Goal: Task Accomplishment & Management: Use online tool/utility

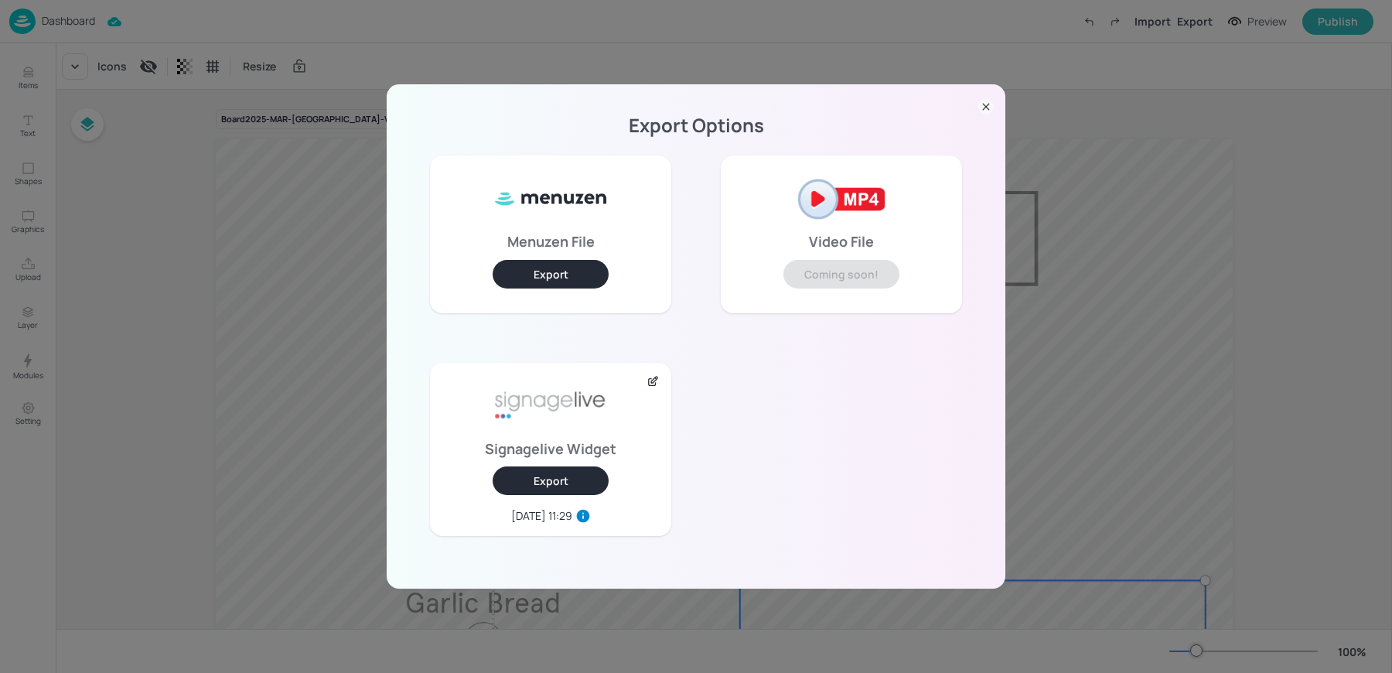
scroll to position [232, 0]
click at [190, 195] on div "Export Options Menuzen File Export Video File Coming soon! Signagelive Widget E…" at bounding box center [696, 336] width 1392 height 673
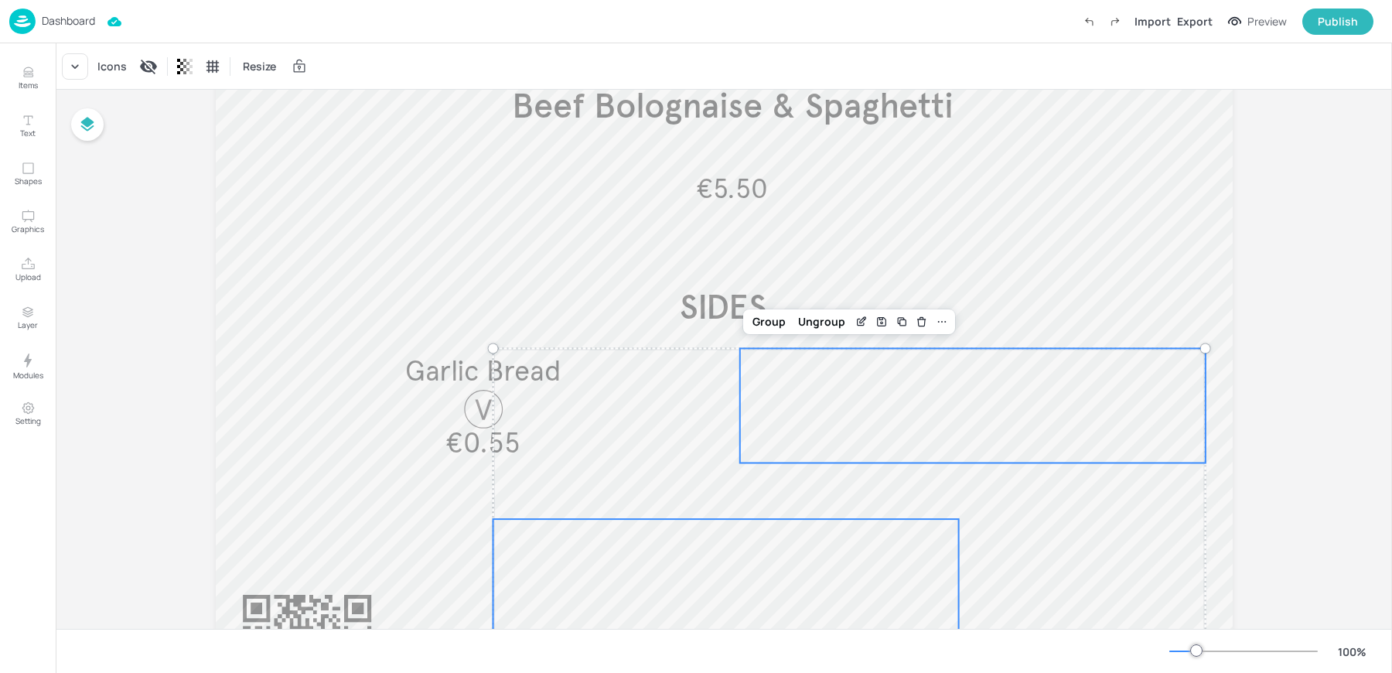
click at [45, 26] on p "Dashboard" at bounding box center [68, 20] width 53 height 11
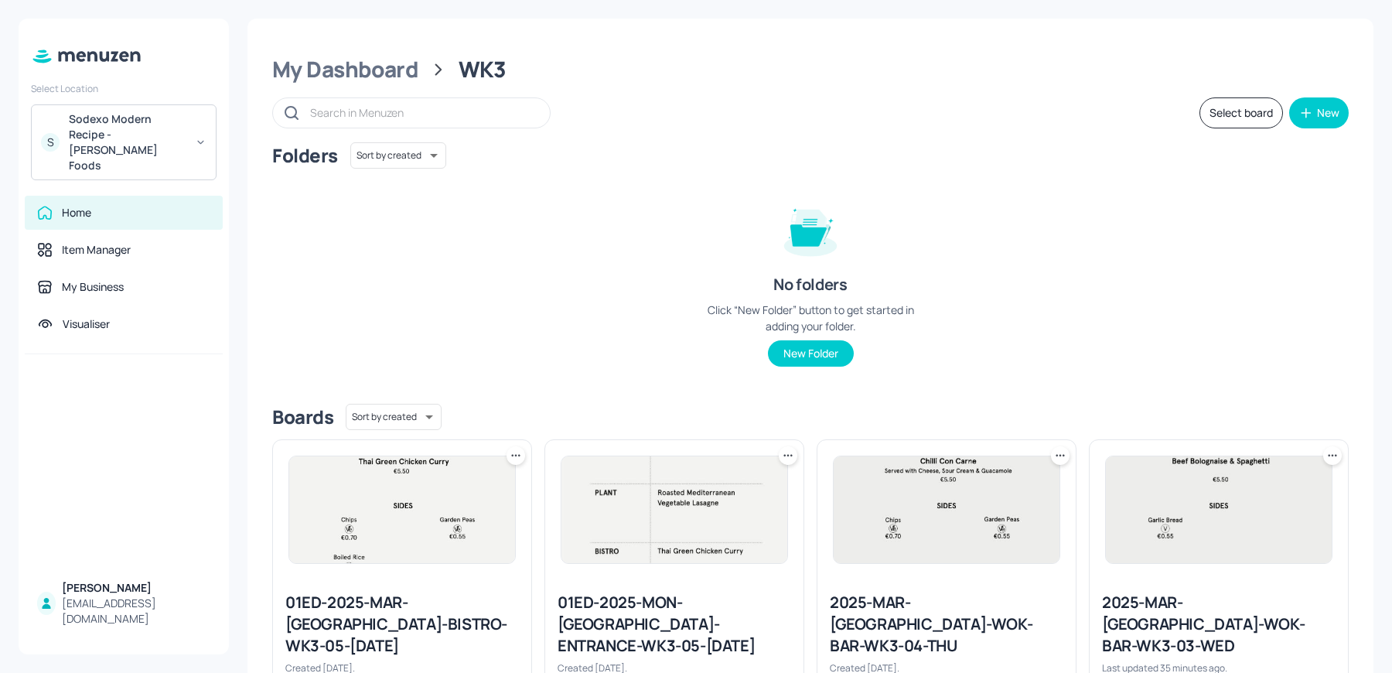
click at [118, 122] on div "Sodexo Modern Recipe - [PERSON_NAME] Foods" at bounding box center [127, 142] width 117 height 62
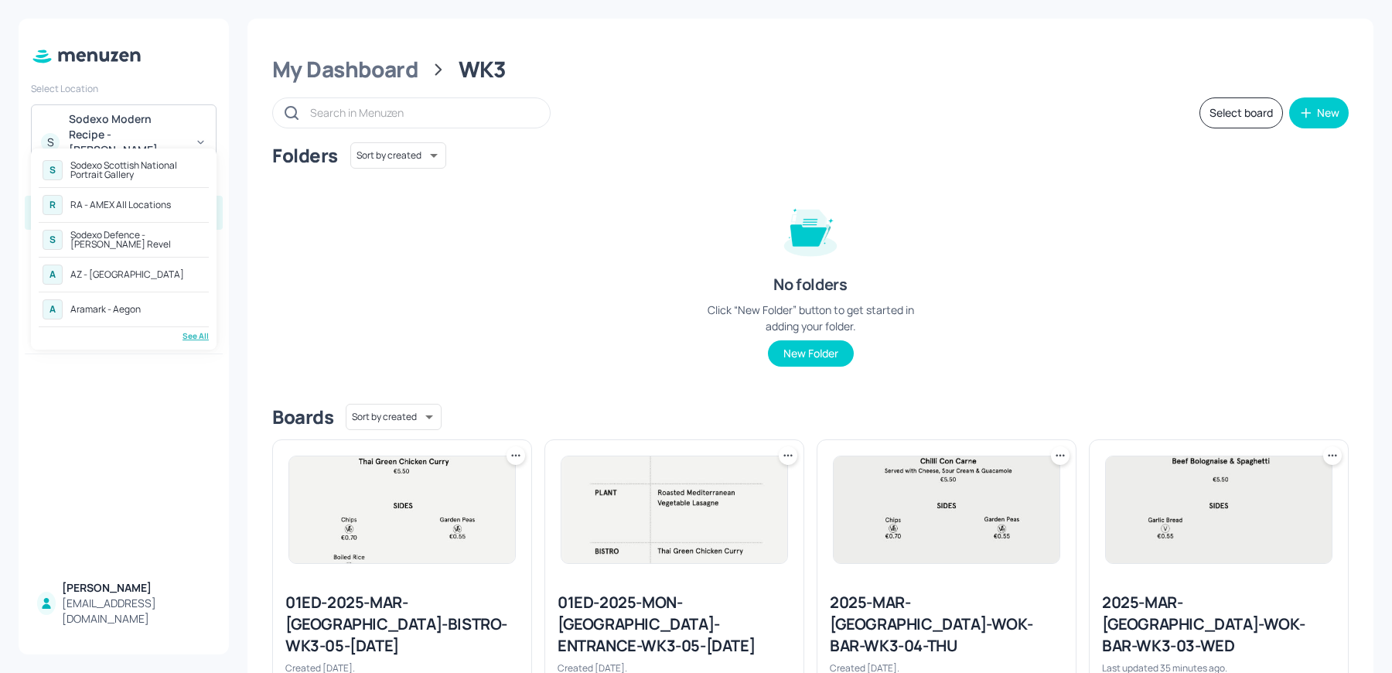
click at [104, 206] on div "RA - AMEX All Locations" at bounding box center [120, 204] width 100 height 9
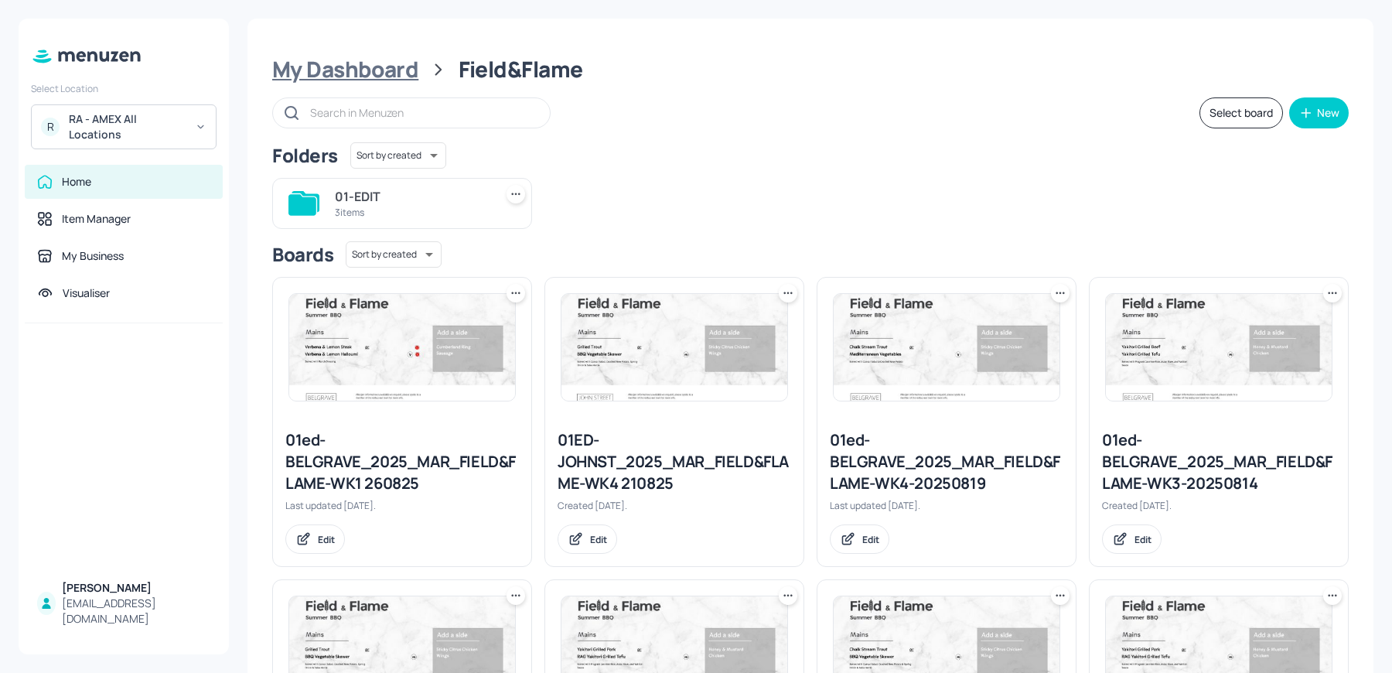
click at [339, 69] on div "My Dashboard" at bounding box center [345, 70] width 146 height 28
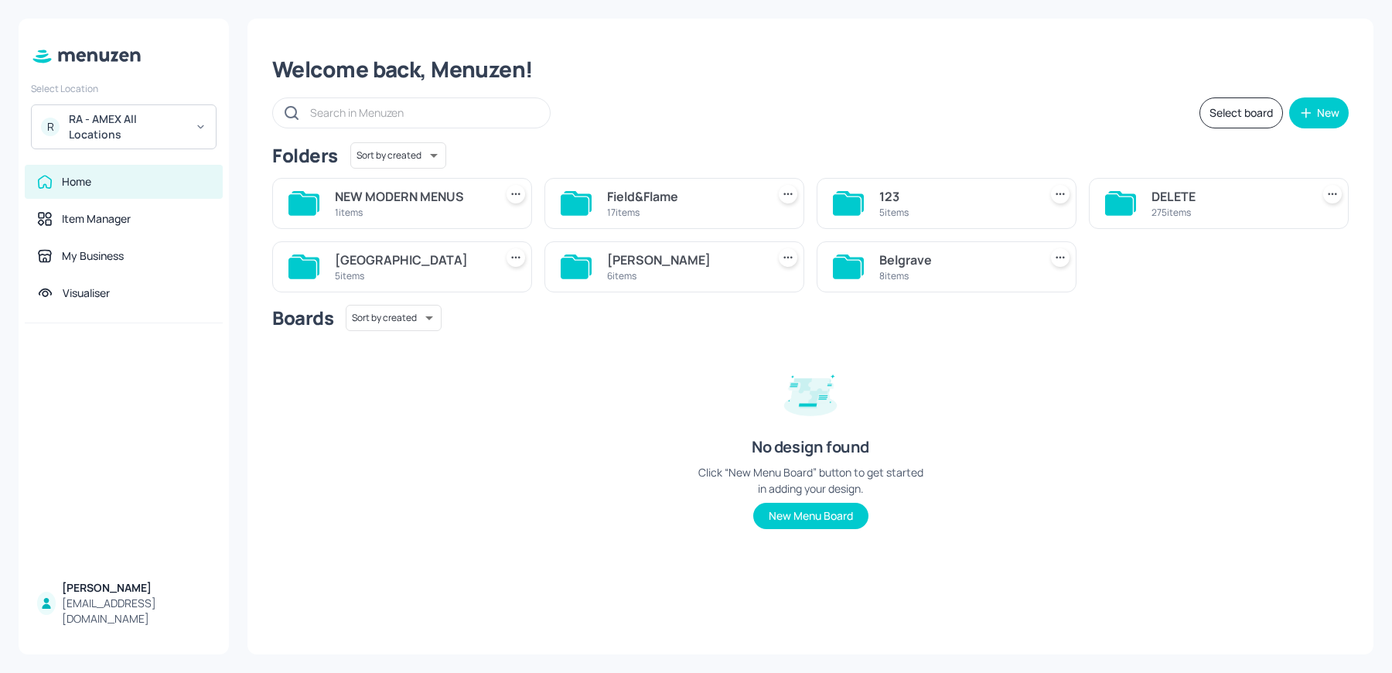
click at [407, 265] on div "Sussex House" at bounding box center [411, 259] width 153 height 19
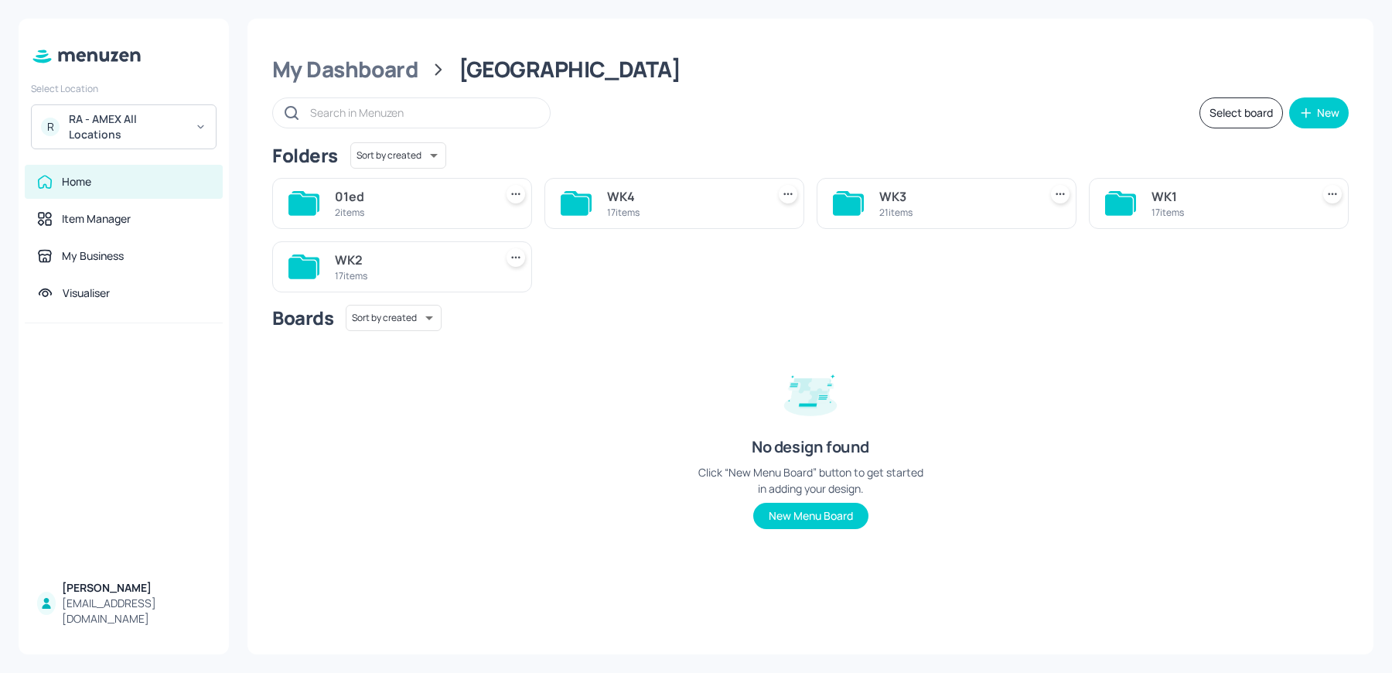
click at [1180, 206] on div "17 items" at bounding box center [1227, 212] width 153 height 13
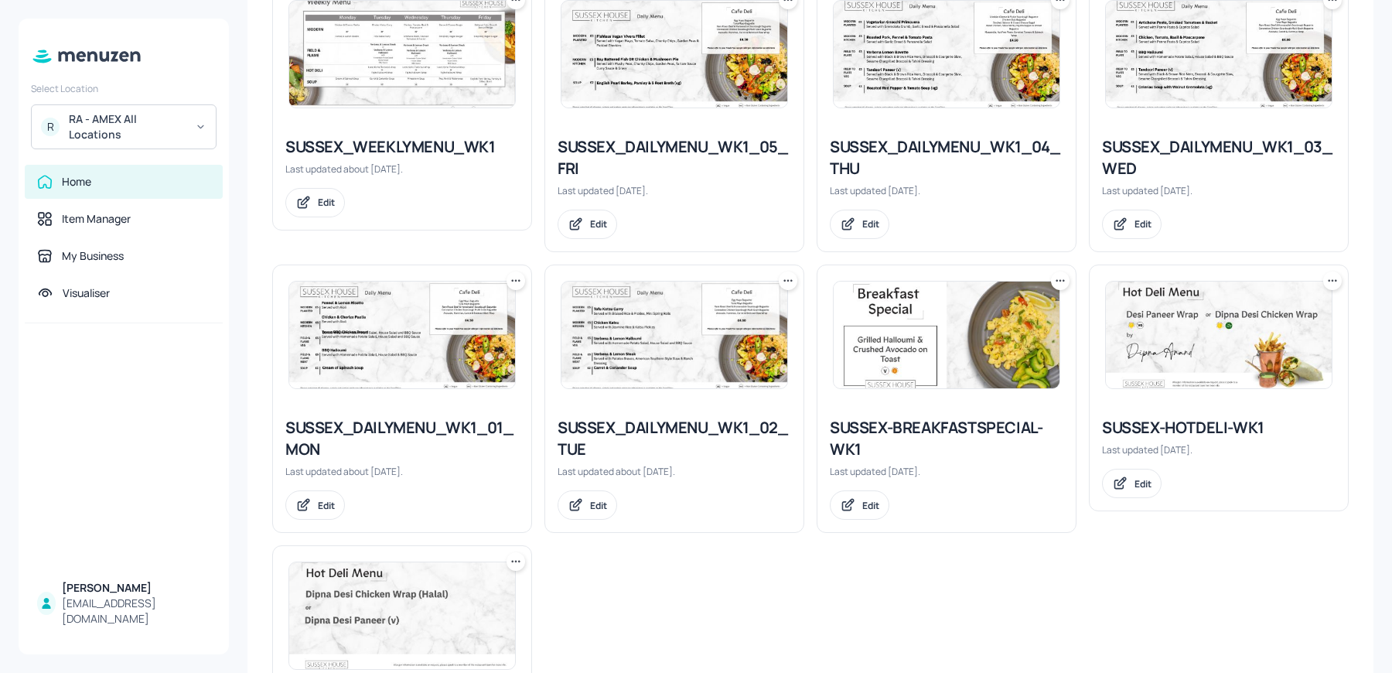
scroll to position [1036, 0]
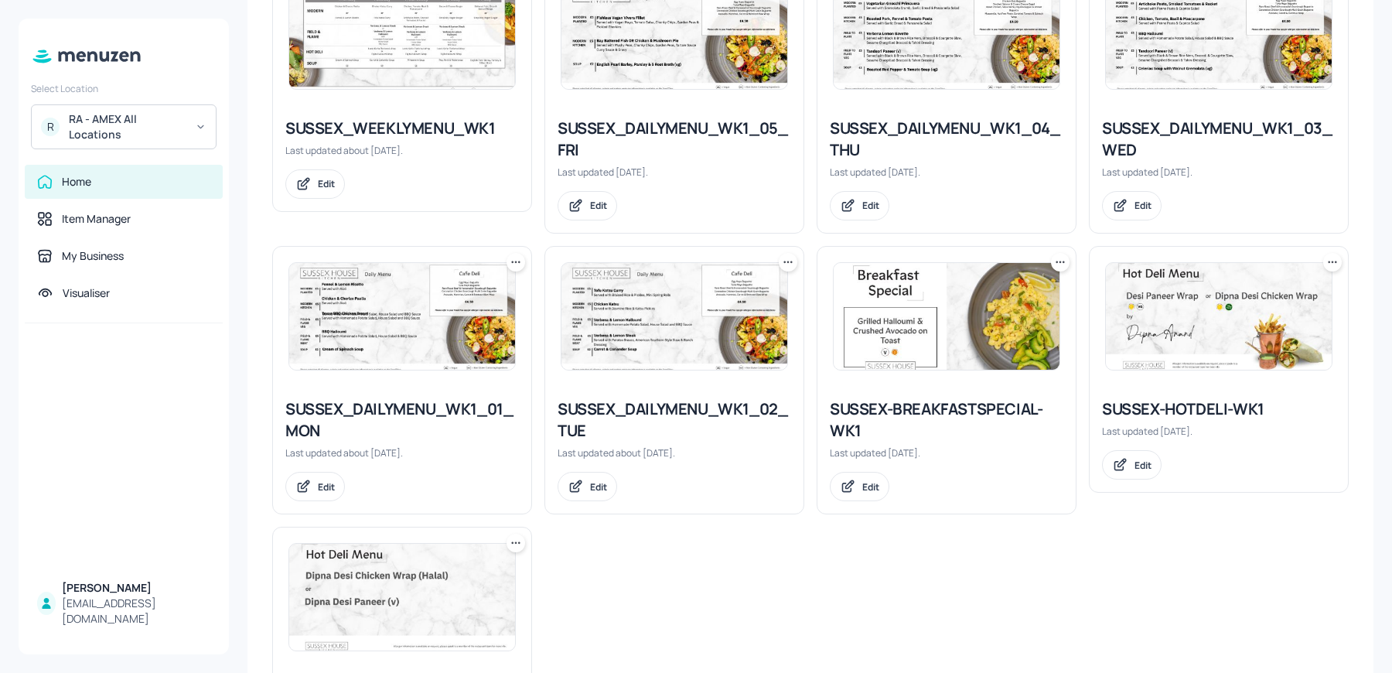
click at [1114, 136] on div "SUSSEX_DAILYMENU_WK1_03_WED" at bounding box center [1218, 139] width 233 height 43
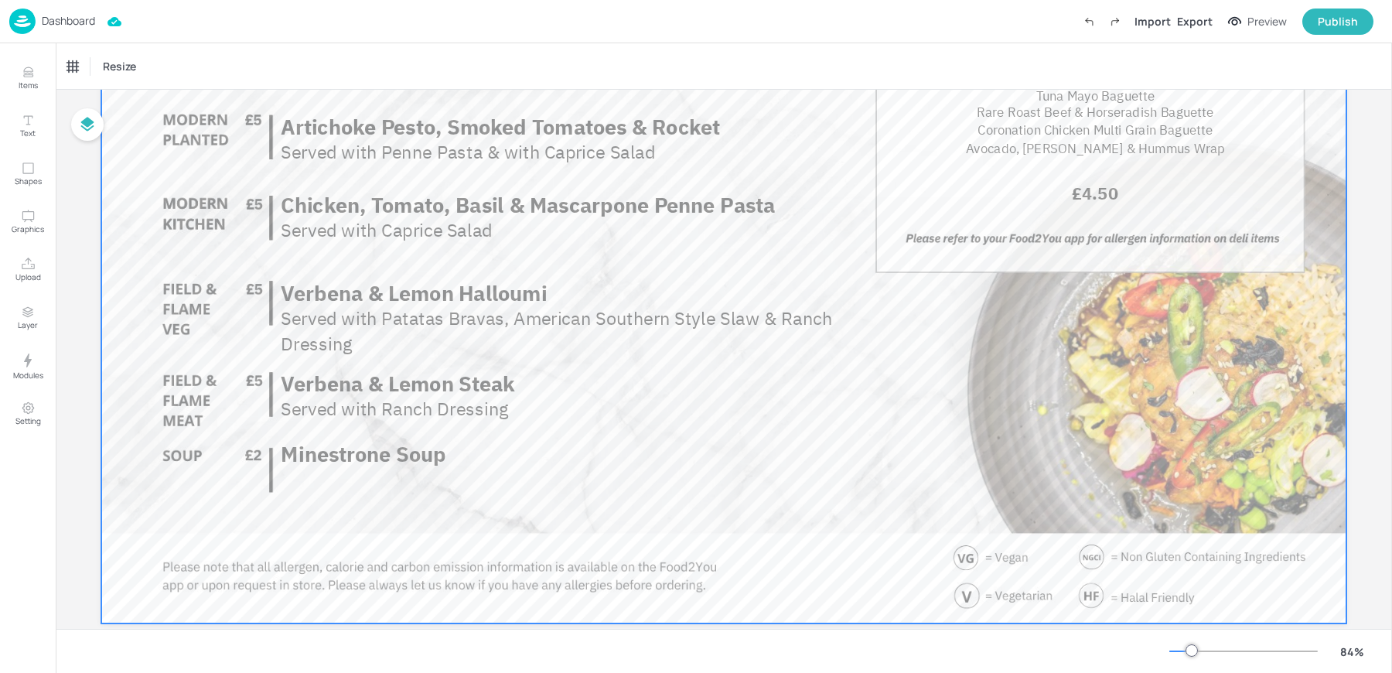
scroll to position [248, 0]
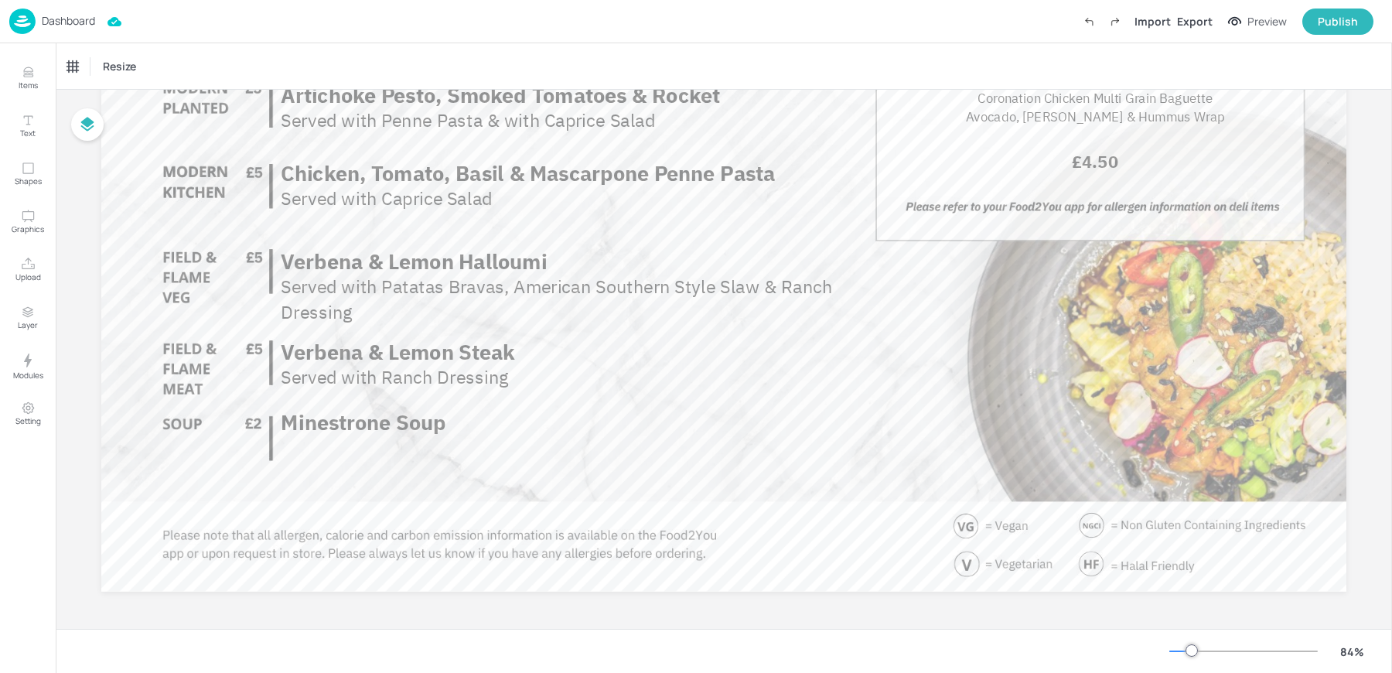
click at [52, 26] on p "Dashboard" at bounding box center [68, 20] width 53 height 11
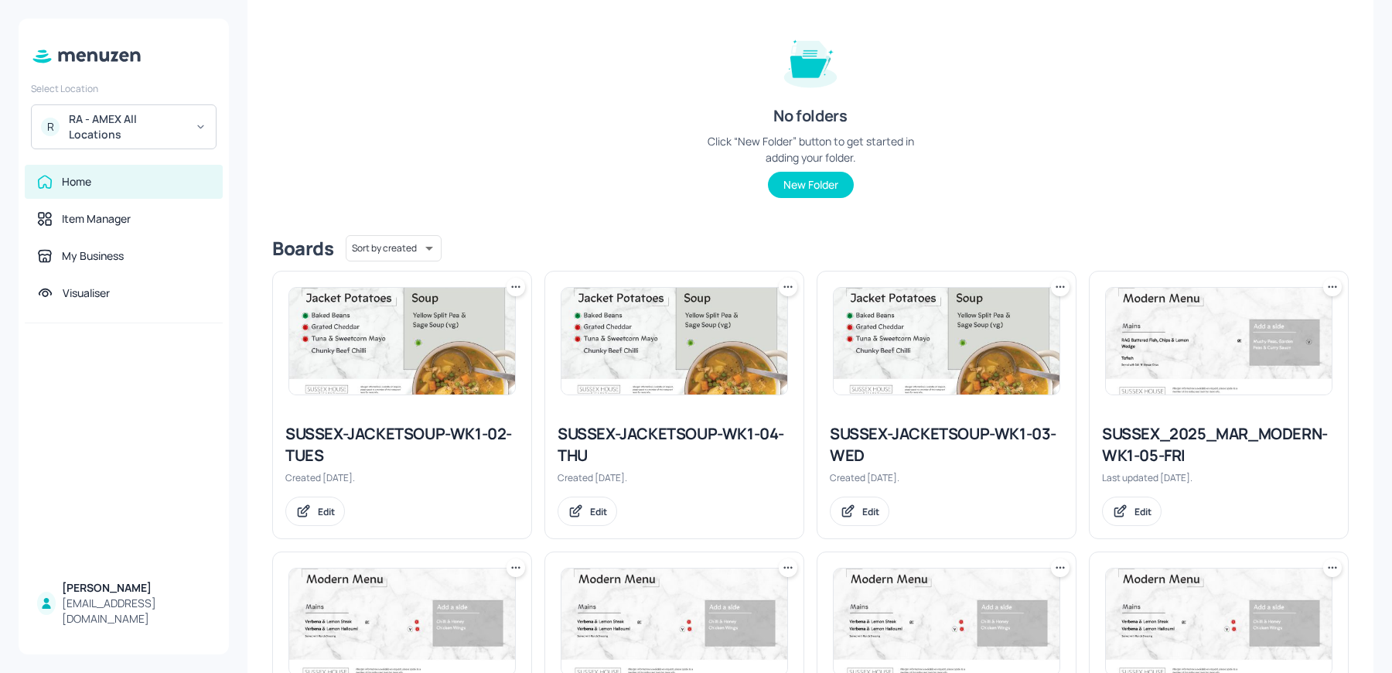
scroll to position [175, 0]
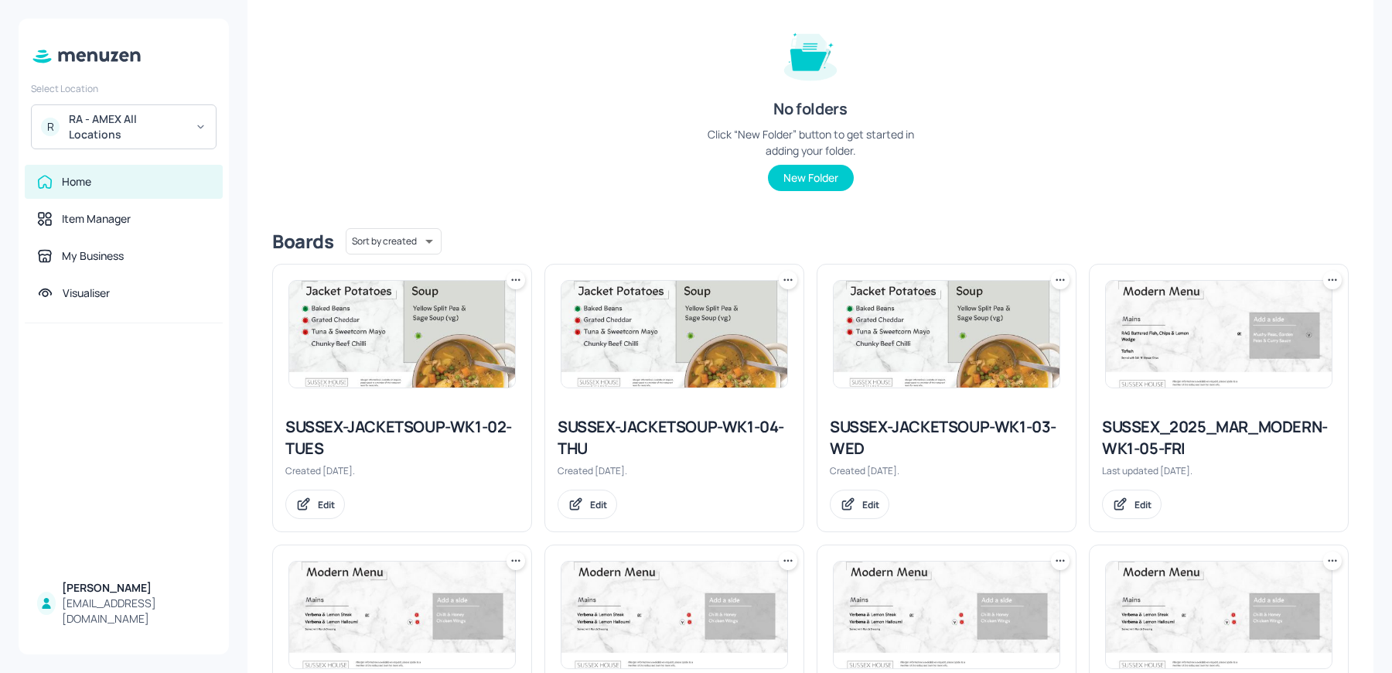
click at [876, 464] on div "Created [DATE]." at bounding box center [946, 470] width 233 height 13
click at [843, 435] on div "SUSSEX-JACKETSOUP-WK1-03-WED" at bounding box center [946, 437] width 233 height 43
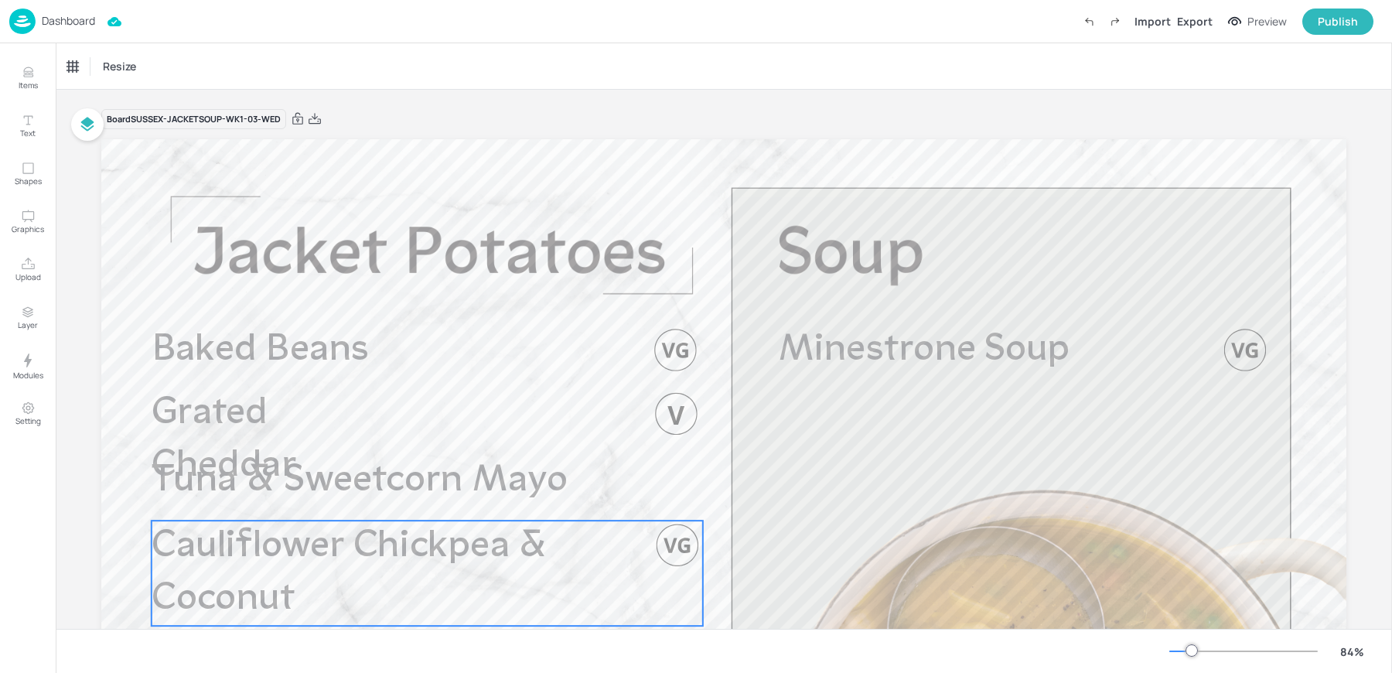
click at [308, 550] on span "Cauliflower Chickpea & Coconut [PERSON_NAME]" at bounding box center [350, 599] width 396 height 144
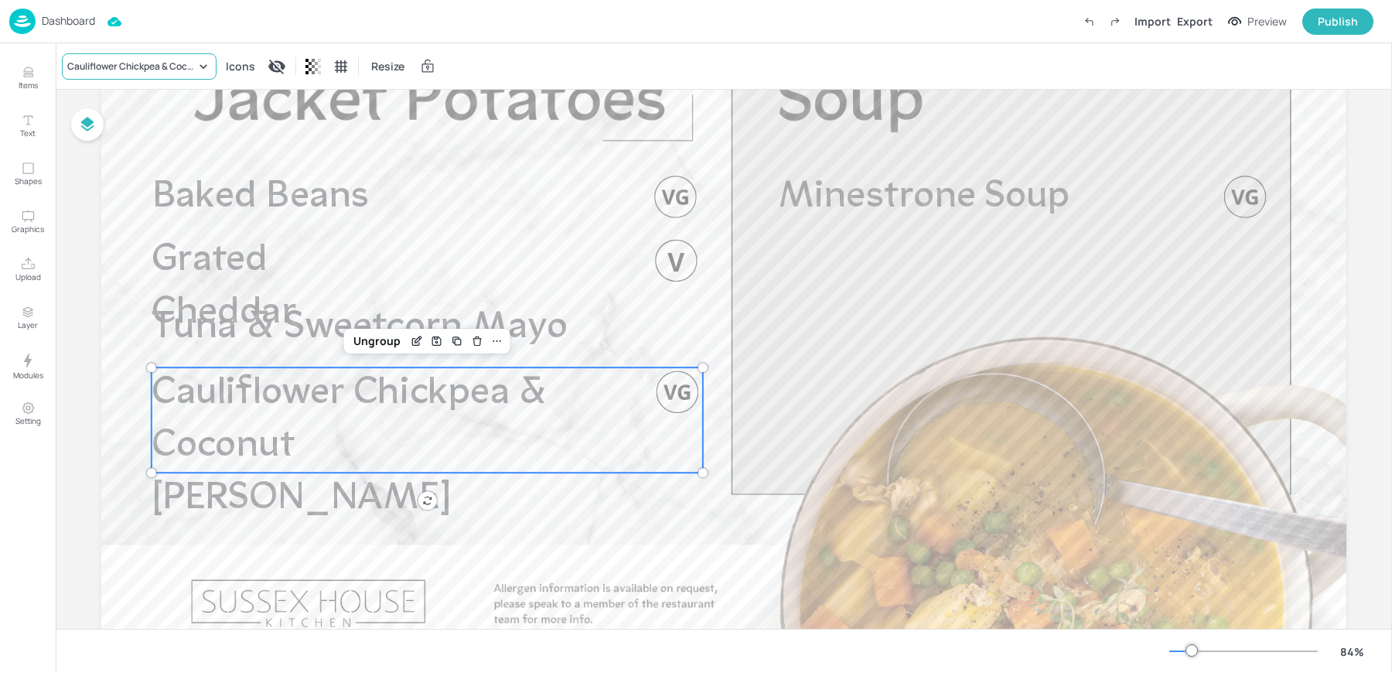
click at [117, 61] on div "Cauliflower Chickpea & Coconut Curry" at bounding box center [131, 67] width 128 height 14
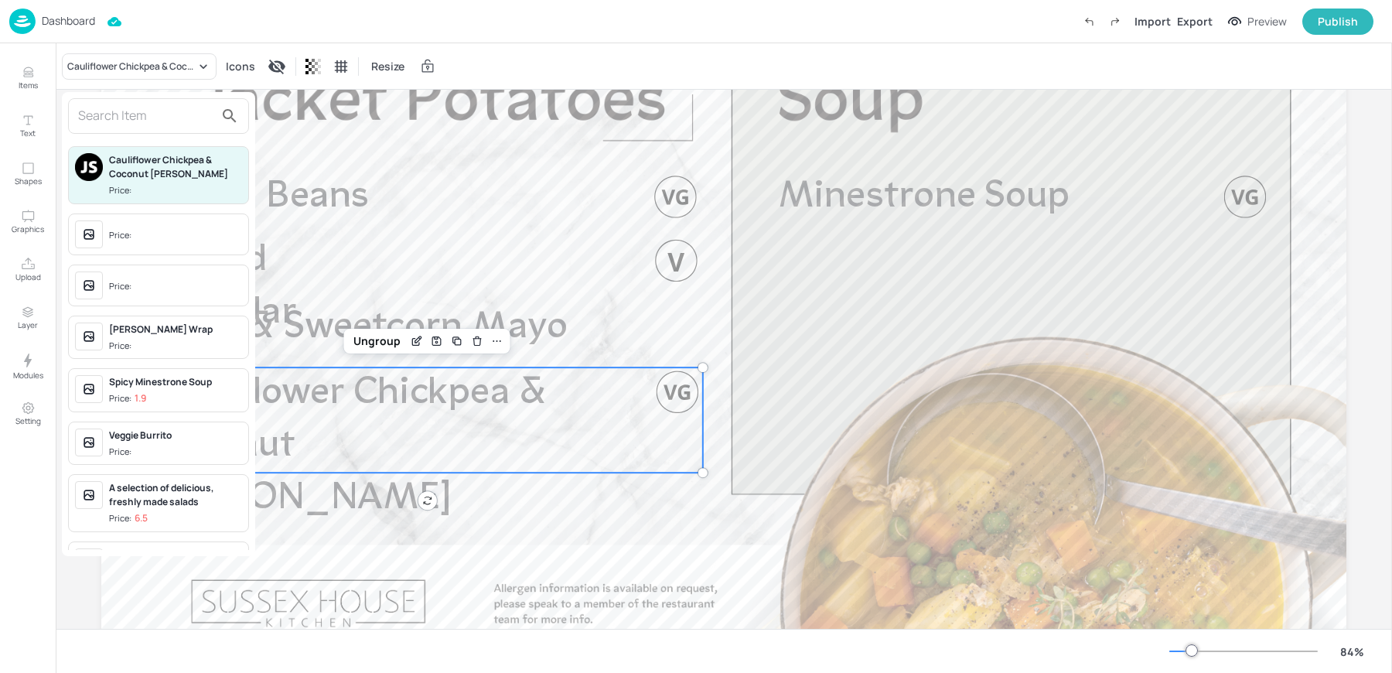
click at [128, 119] on input "text" at bounding box center [146, 116] width 136 height 25
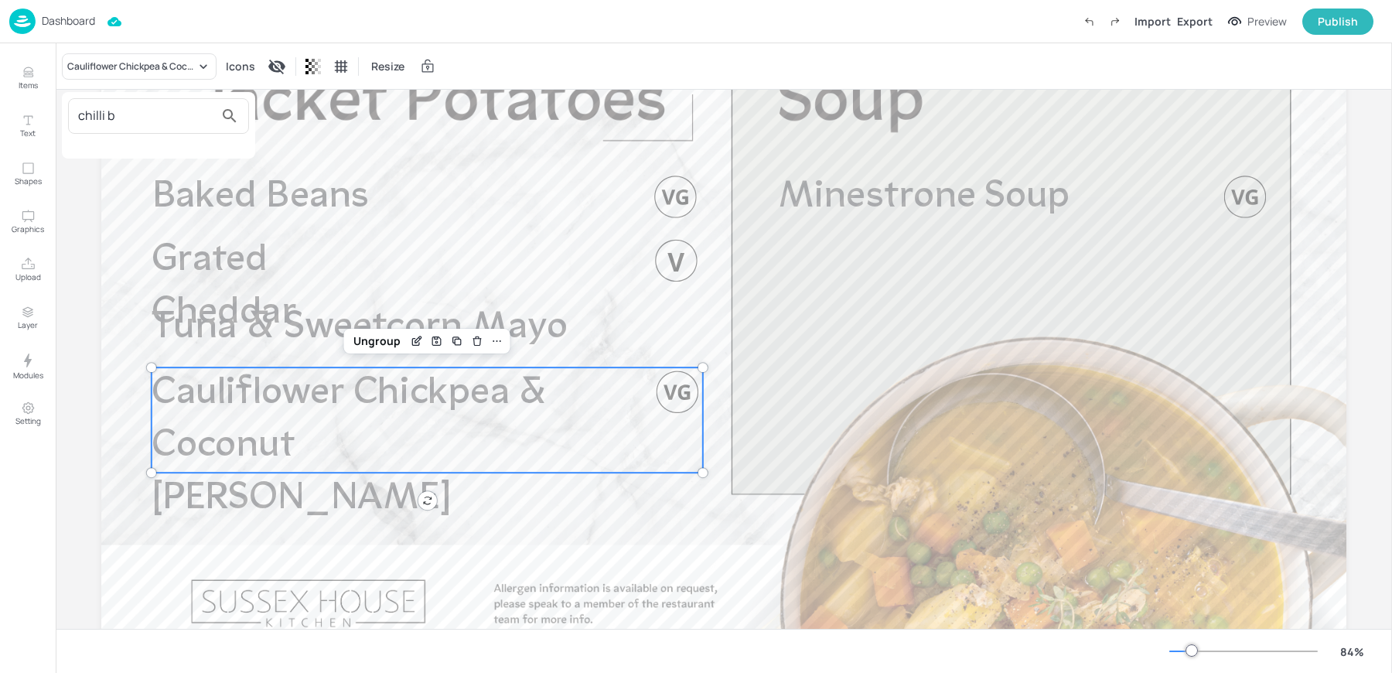
type input "chilli b"
click at [29, 80] on div at bounding box center [696, 336] width 1392 height 673
click at [23, 7] on div "Dashboard Import Export Preview Publish" at bounding box center [691, 21] width 1364 height 43
click at [24, 22] on img at bounding box center [22, 22] width 26 height 26
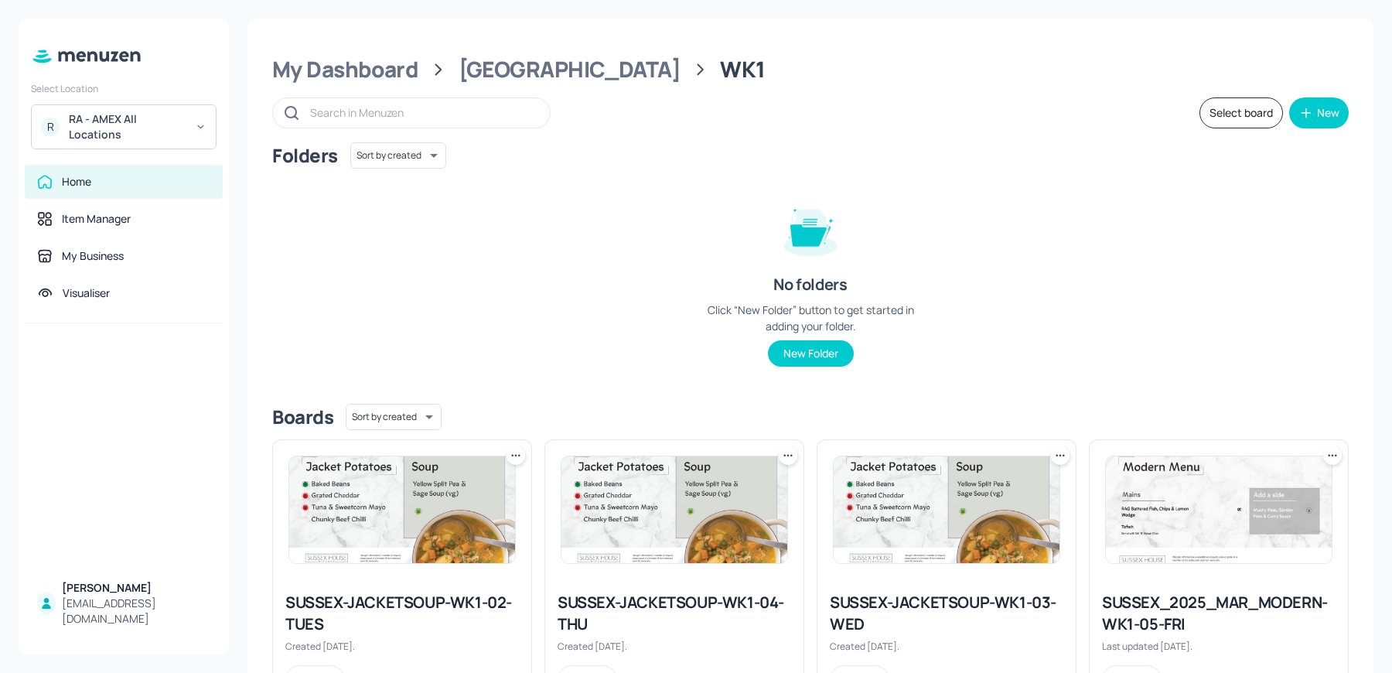
click at [1054, 462] on icon at bounding box center [1059, 455] width 15 height 15
click at [946, 513] on icon at bounding box center [947, 512] width 11 height 11
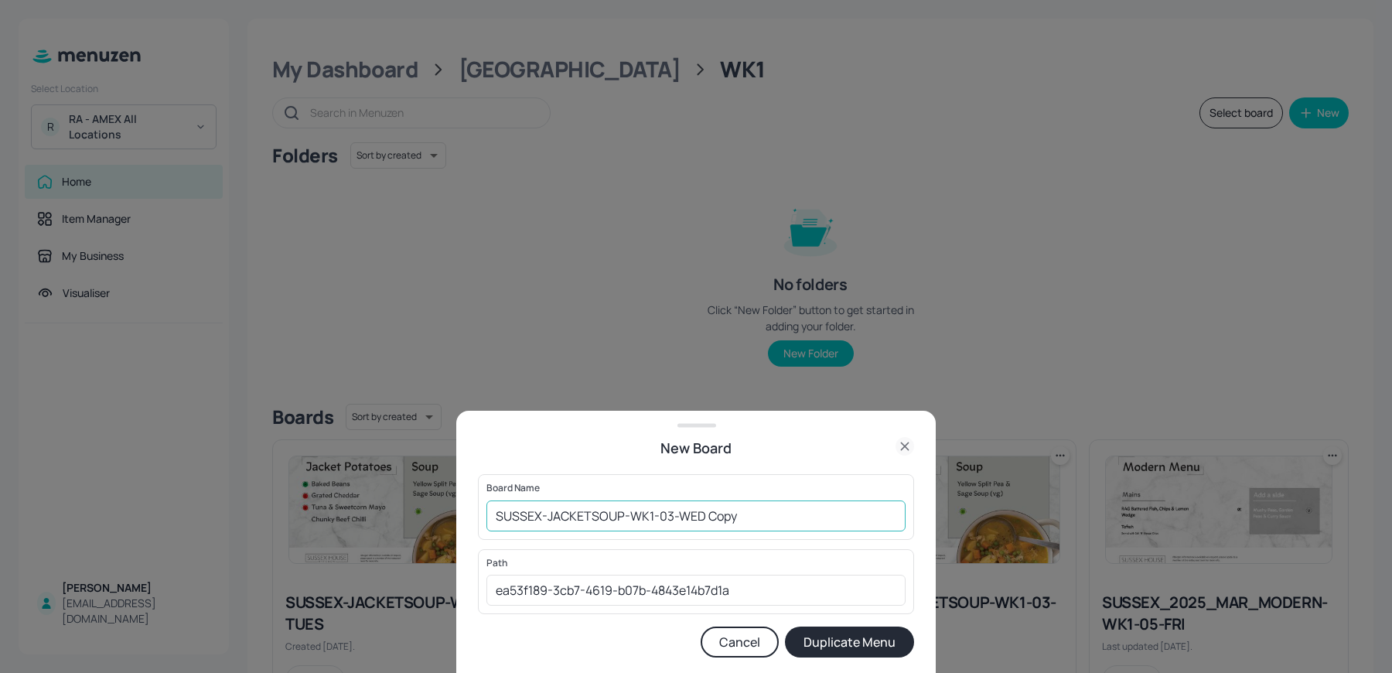
click at [486, 520] on input "SUSSEX-JACKETSOUP-WK1-03-WED Copy" at bounding box center [695, 515] width 419 height 31
drag, startPoint x: 738, startPoint y: 516, endPoint x: 901, endPoint y: 513, distance: 163.1
click at [901, 513] on input "01ed-SUSSEX-JACKETSOUP-WK1-03-WED Copy" at bounding box center [695, 515] width 419 height 31
type input "01ed-SUSSEX-JACKETSOUP-WK1-03-WED 270725"
click at [785, 626] on button "Duplicate Menu" at bounding box center [849, 641] width 129 height 31
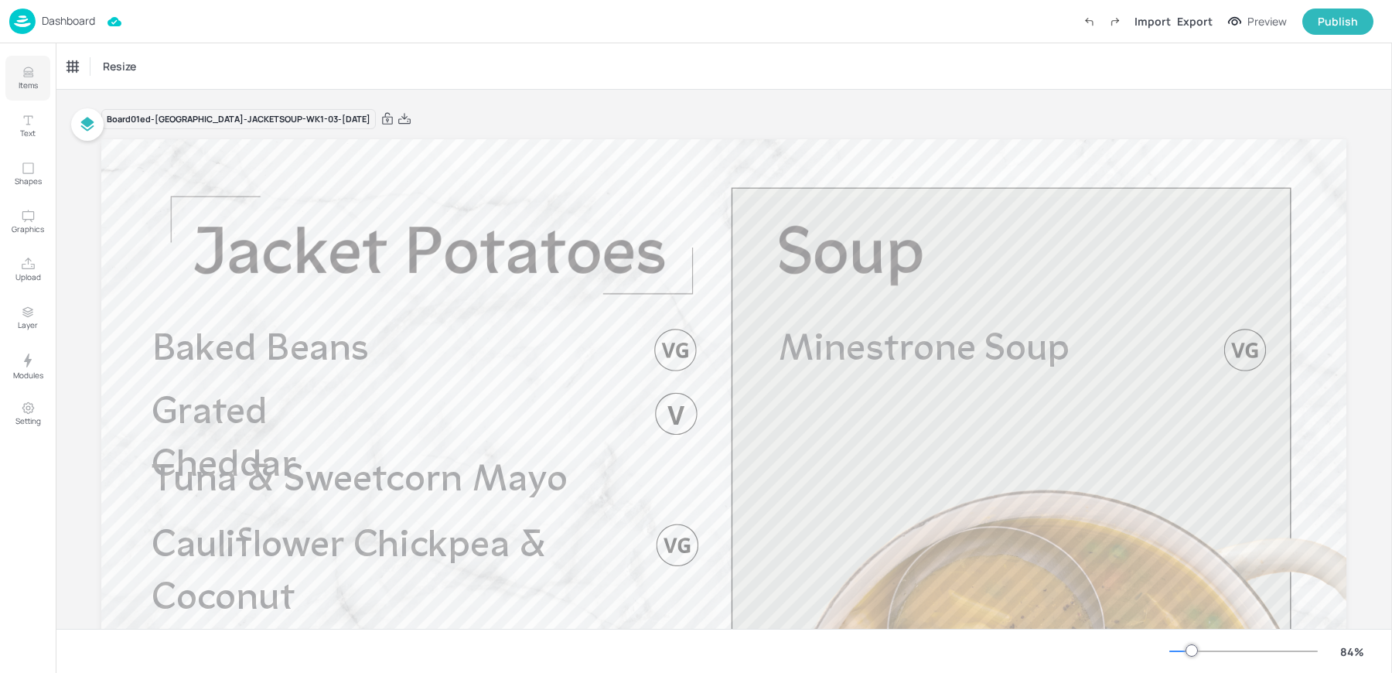
click at [19, 86] on p "Items" at bounding box center [28, 85] width 19 height 11
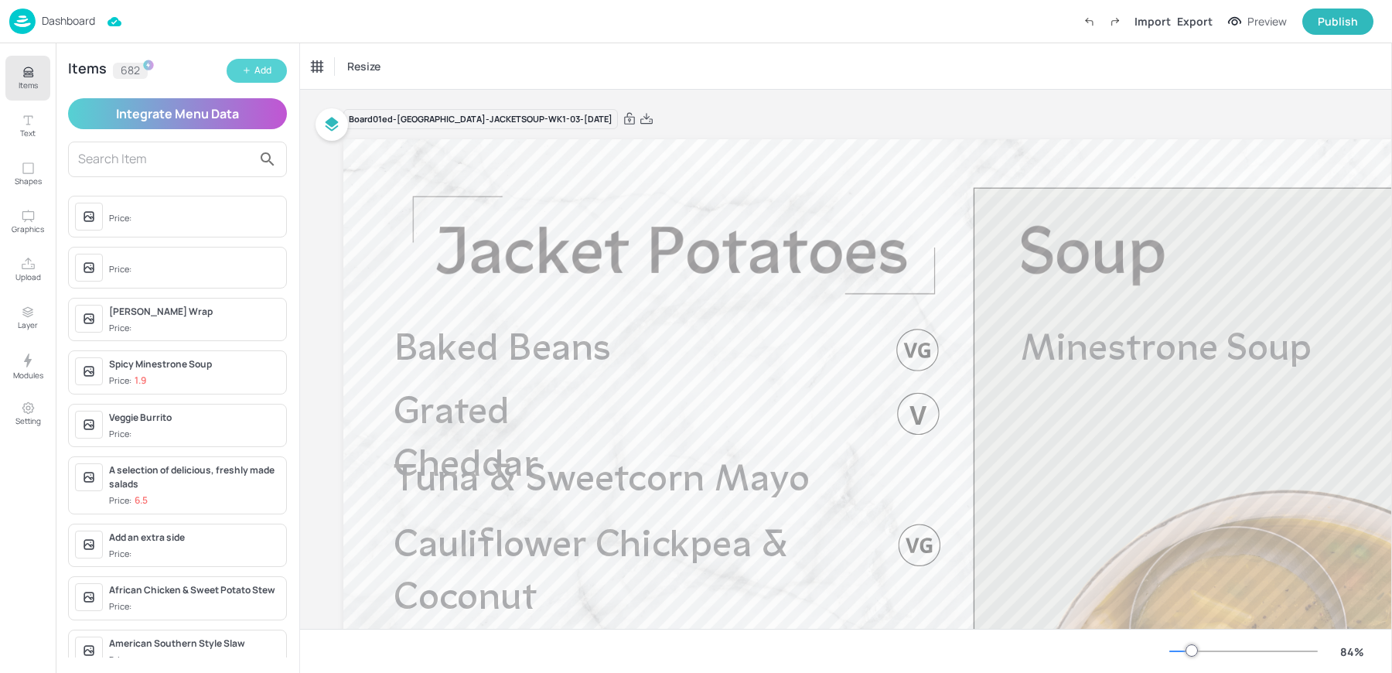
click at [253, 80] on button "Add" at bounding box center [257, 71] width 60 height 24
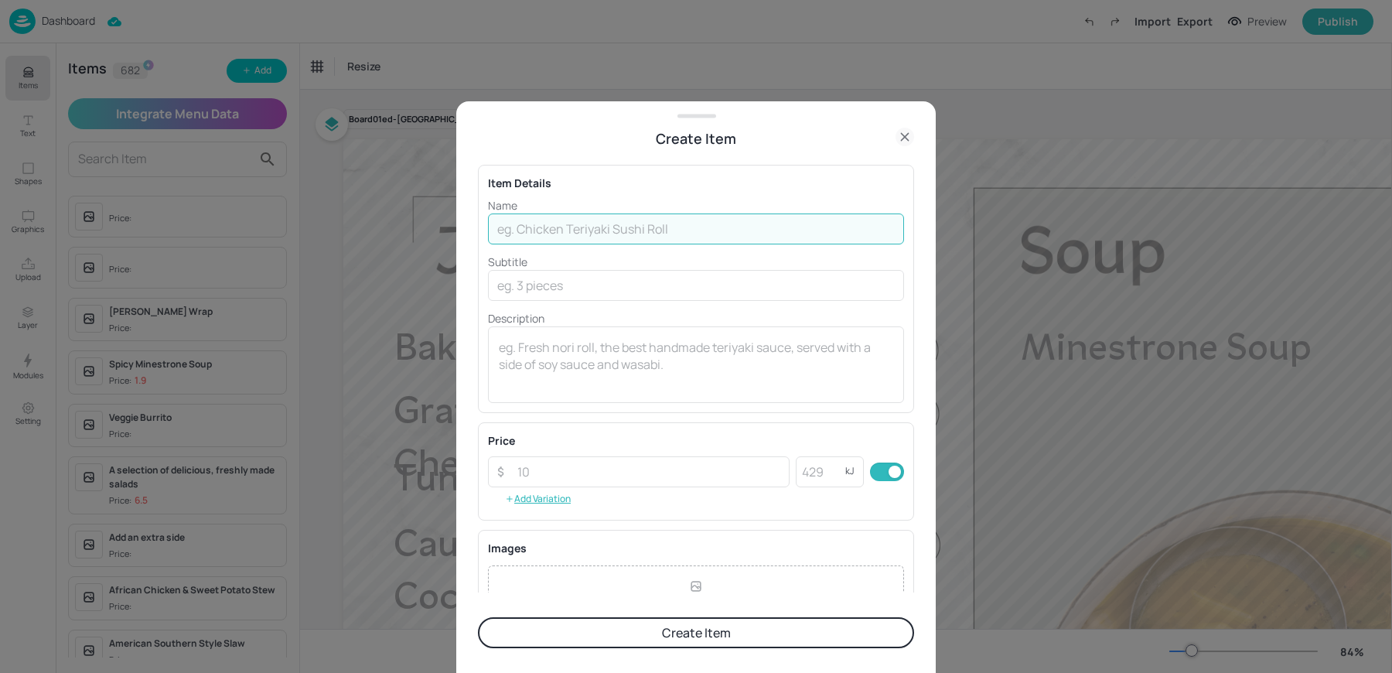
click at [528, 226] on input "text" at bounding box center [696, 228] width 416 height 31
type input "Chilli Beef"
click at [598, 644] on button "Create Item" at bounding box center [696, 632] width 436 height 31
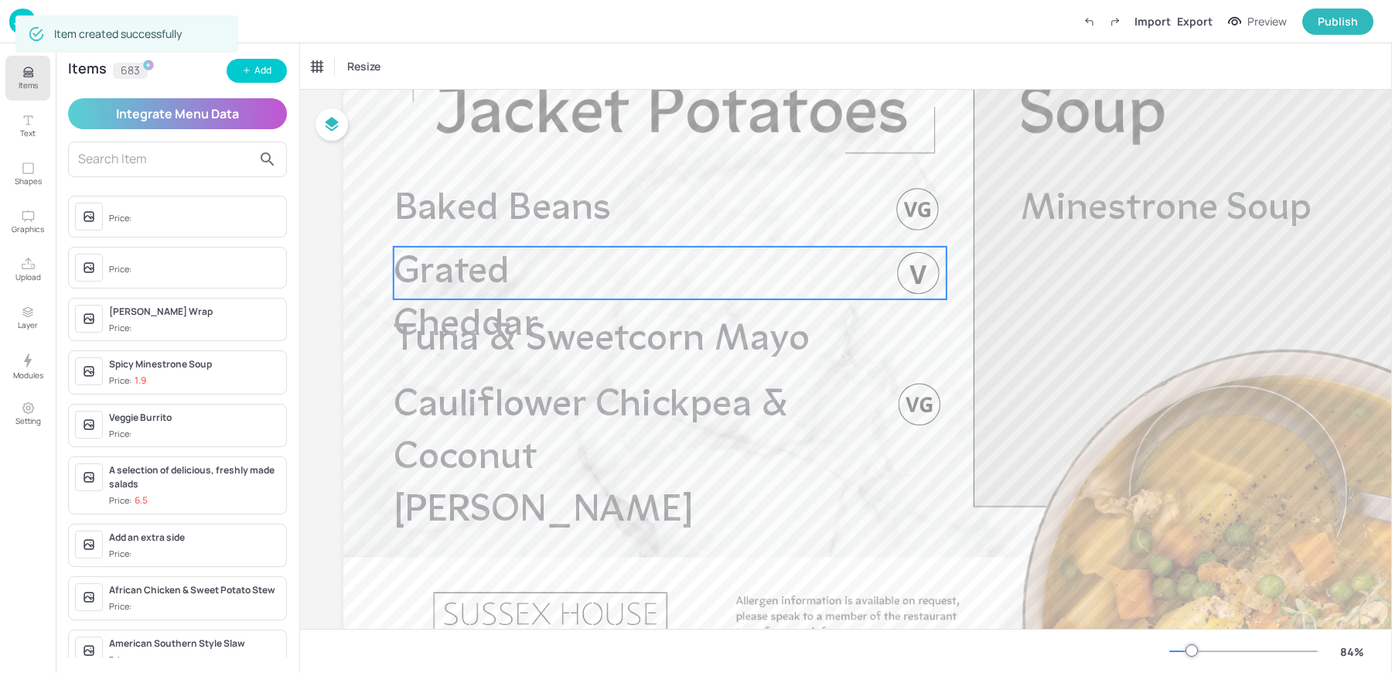
scroll to position [253, 0]
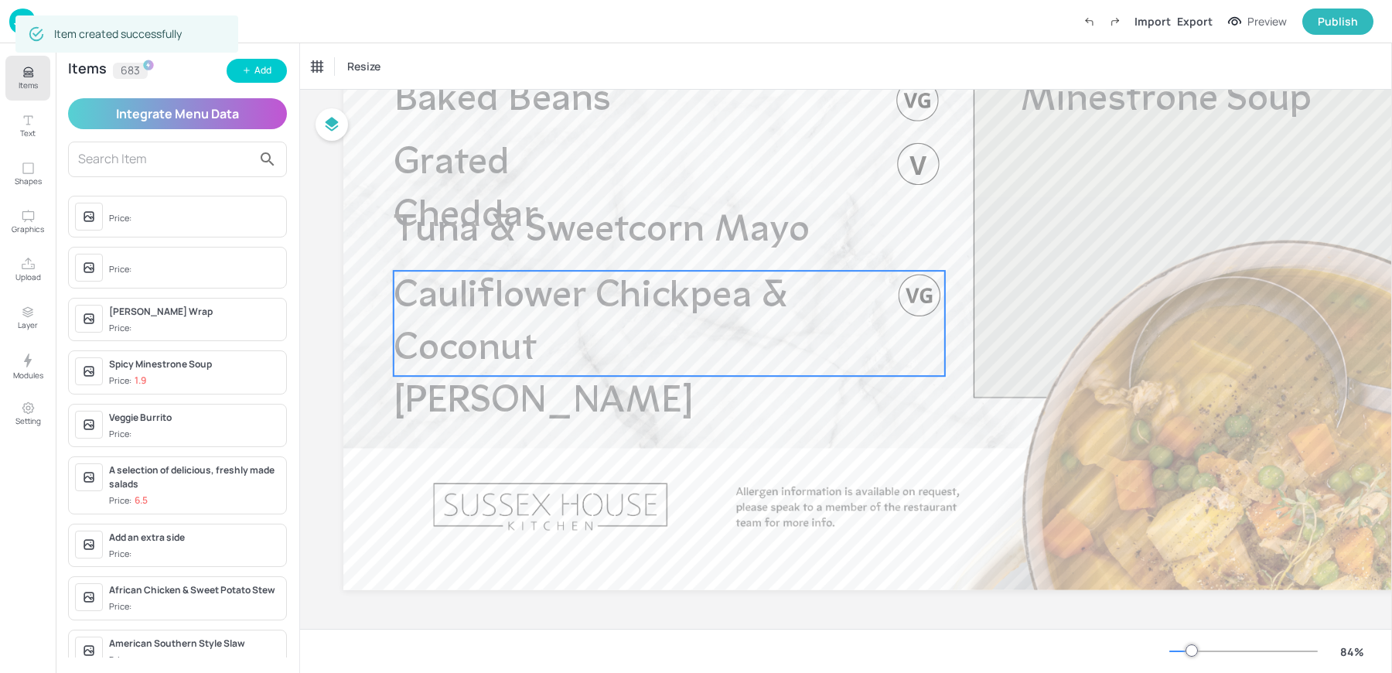
click at [526, 333] on span "Cauliflower Chickpea & Coconut Curry" at bounding box center [591, 350] width 396 height 144
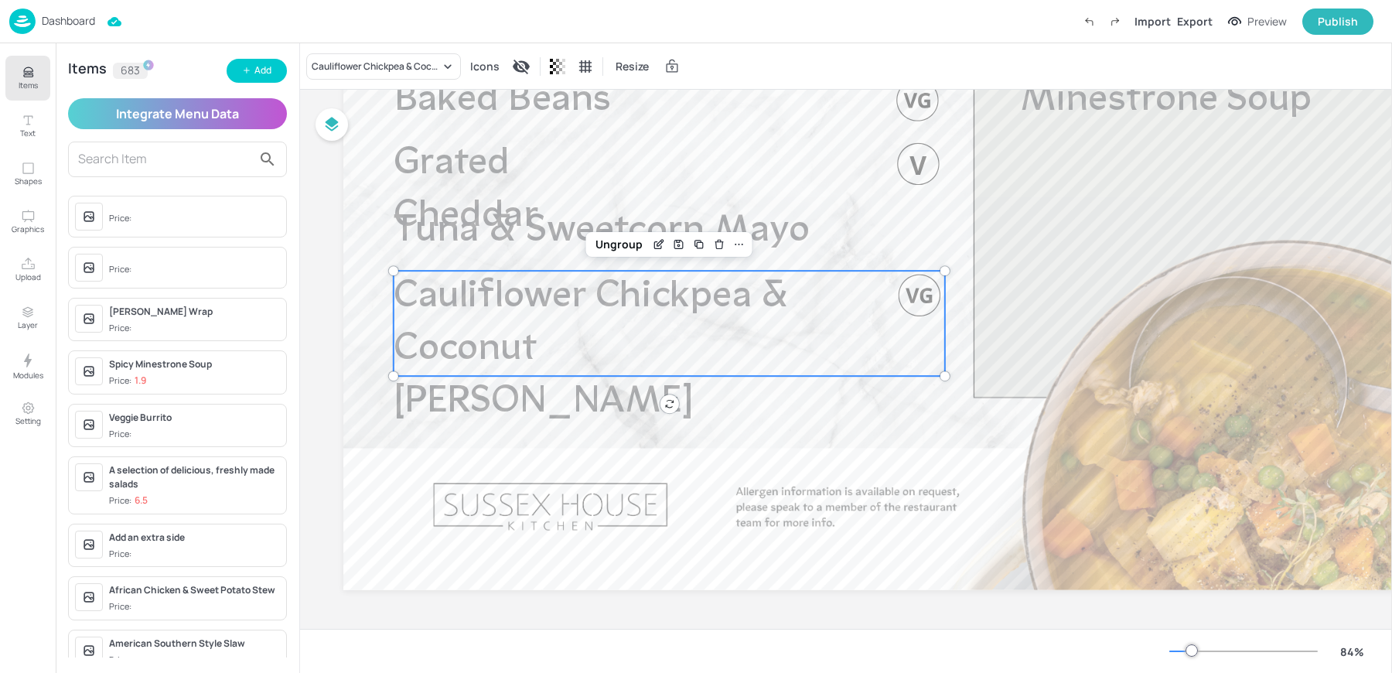
click at [392, 47] on div "Cauliflower Chickpea & Coconut Curry Icons Resize" at bounding box center [846, 66] width 1092 height 46
click at [359, 81] on div "Cauliflower Chickpea & Coconut Curry Icons Resize" at bounding box center [846, 66] width 1092 height 46
click at [347, 68] on div "Cauliflower Chickpea & Coconut Curry" at bounding box center [376, 67] width 128 height 14
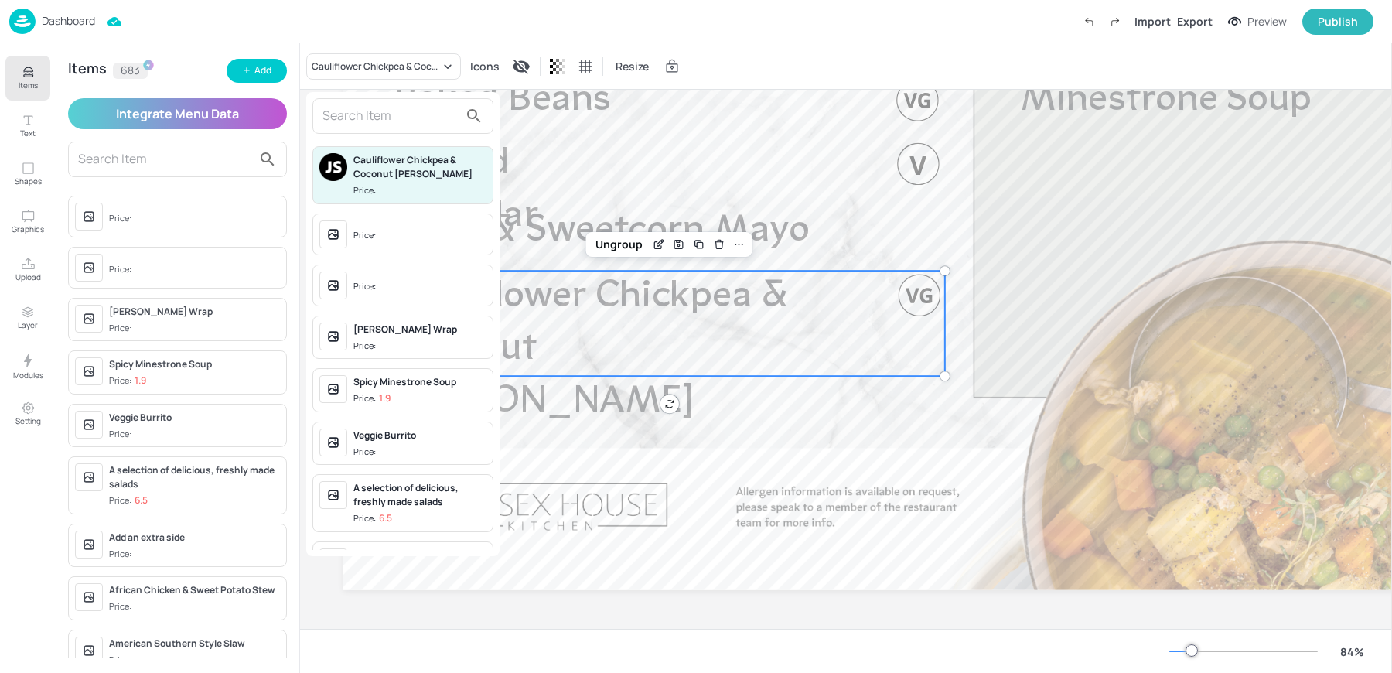
click at [355, 115] on input "text" at bounding box center [390, 116] width 136 height 25
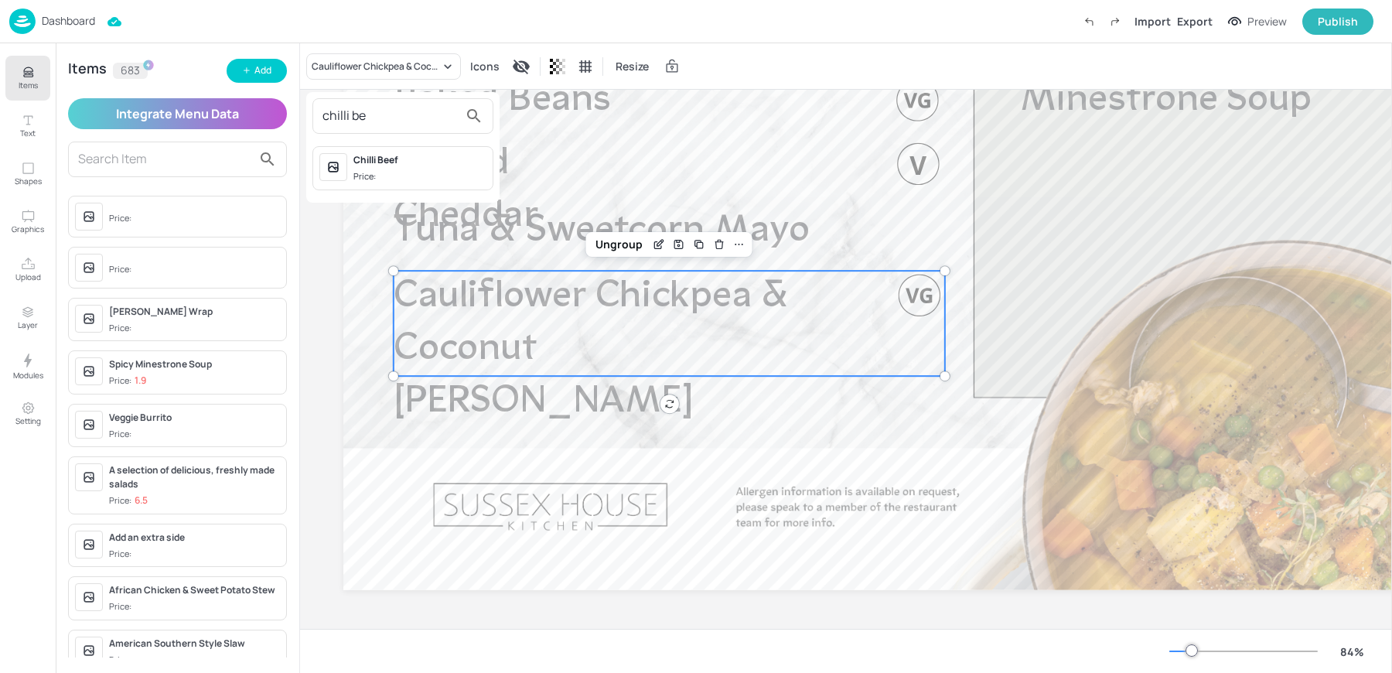
type input "chilli be"
click at [384, 155] on div "Chilli Beef" at bounding box center [419, 160] width 133 height 14
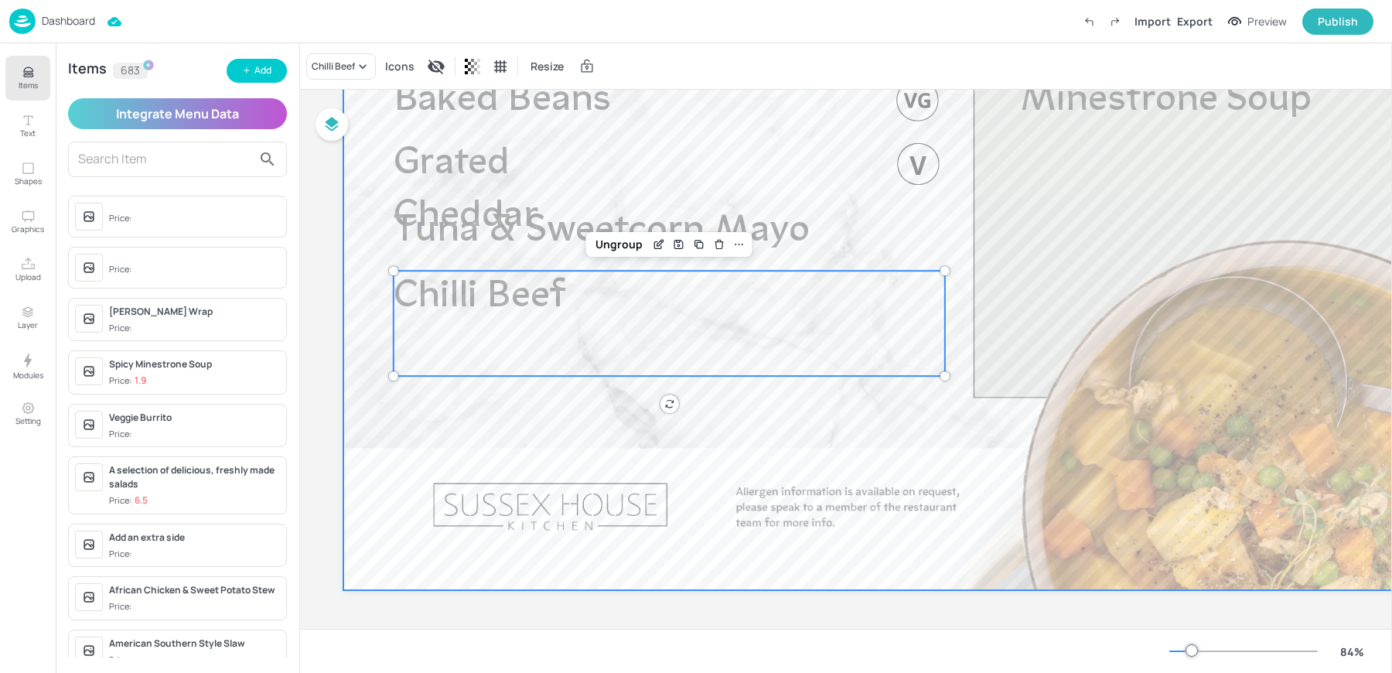
scroll to position [0, 0]
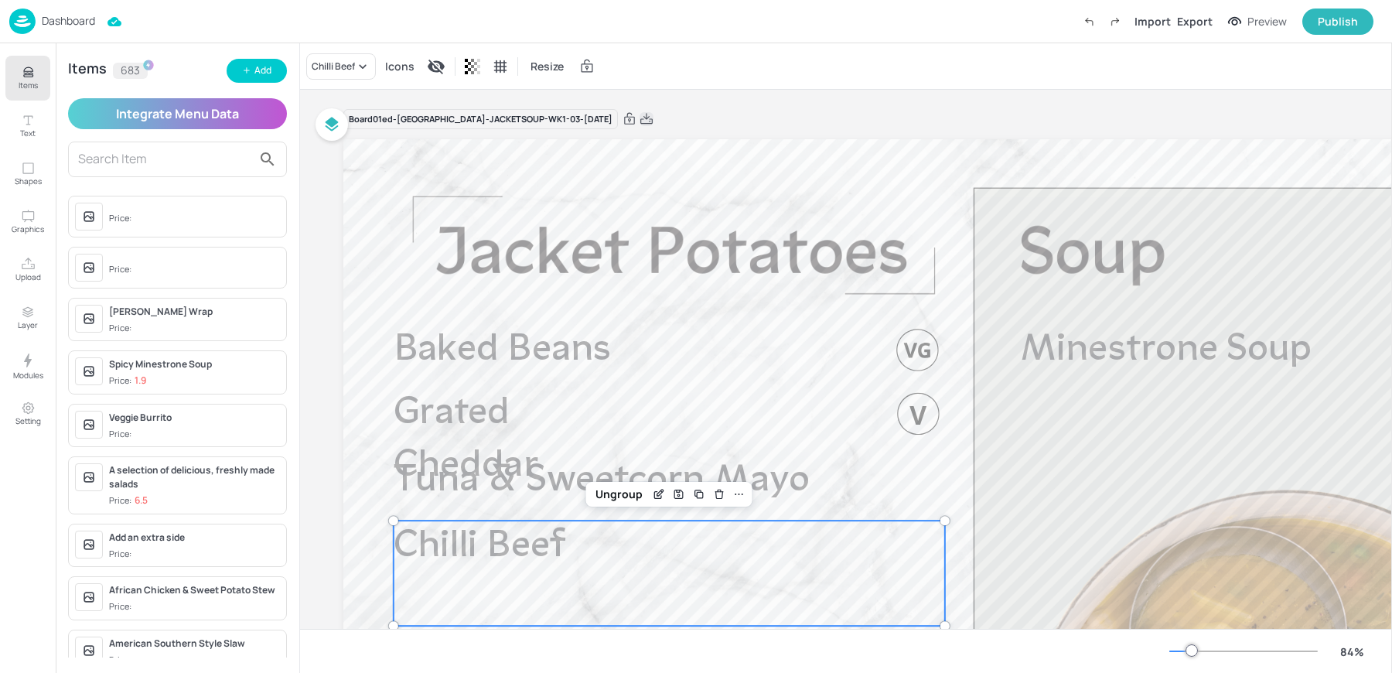
click at [639, 118] on icon at bounding box center [646, 118] width 14 height 15
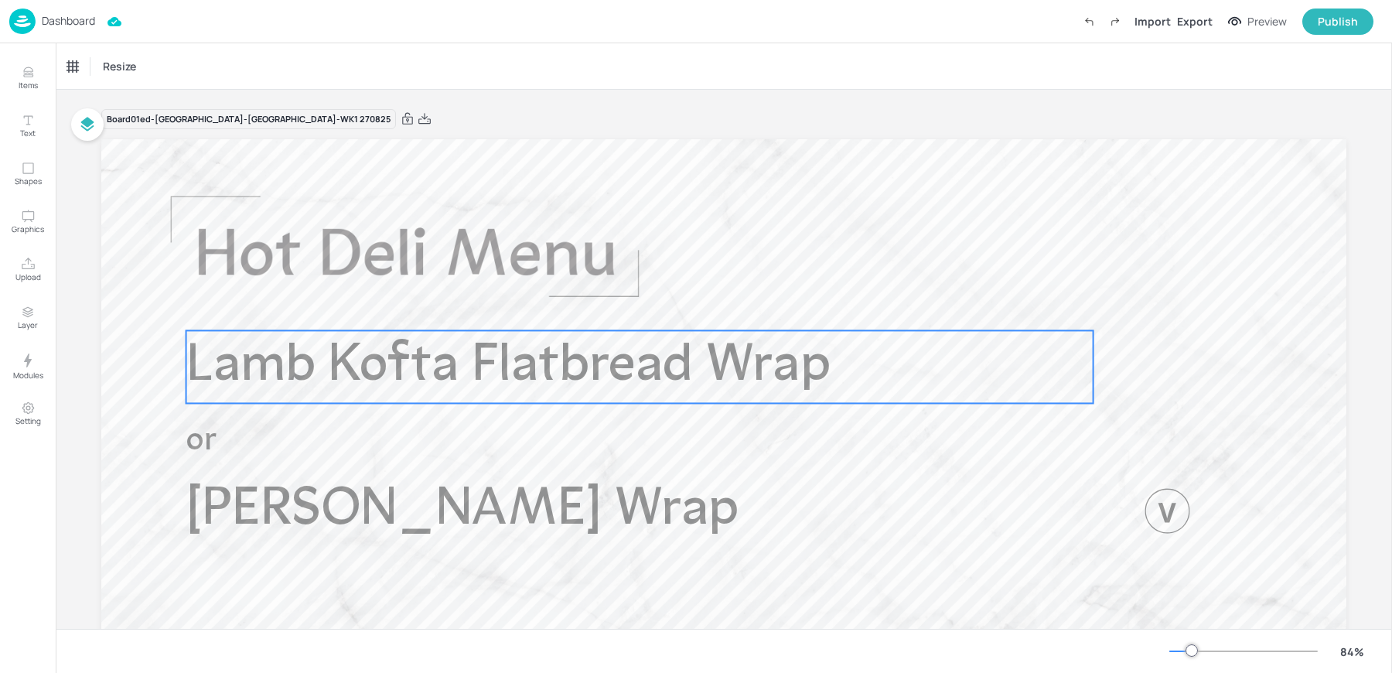
click at [367, 359] on span "Lamb Kofta Flatbread Wrap" at bounding box center [508, 366] width 645 height 53
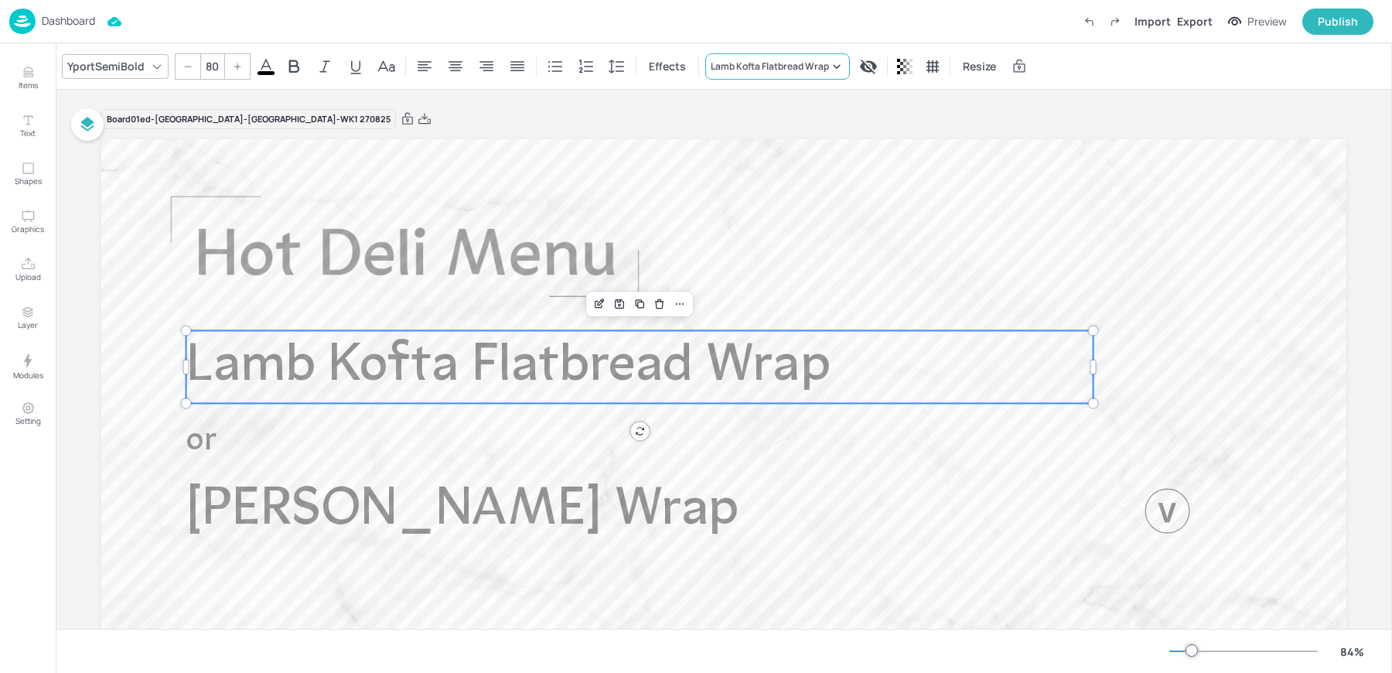
click at [738, 66] on div "Lamb Kofta Flatbread Wrap" at bounding box center [769, 67] width 118 height 14
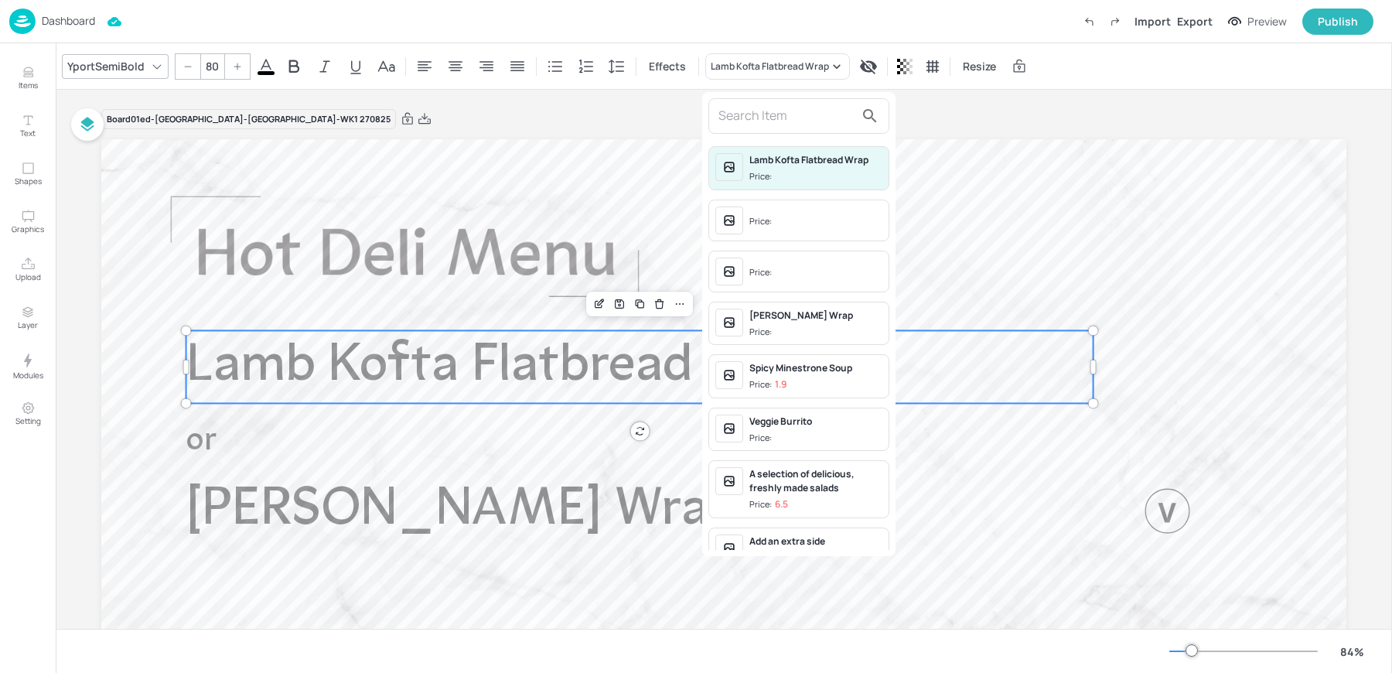
click at [738, 121] on input "text" at bounding box center [786, 116] width 136 height 25
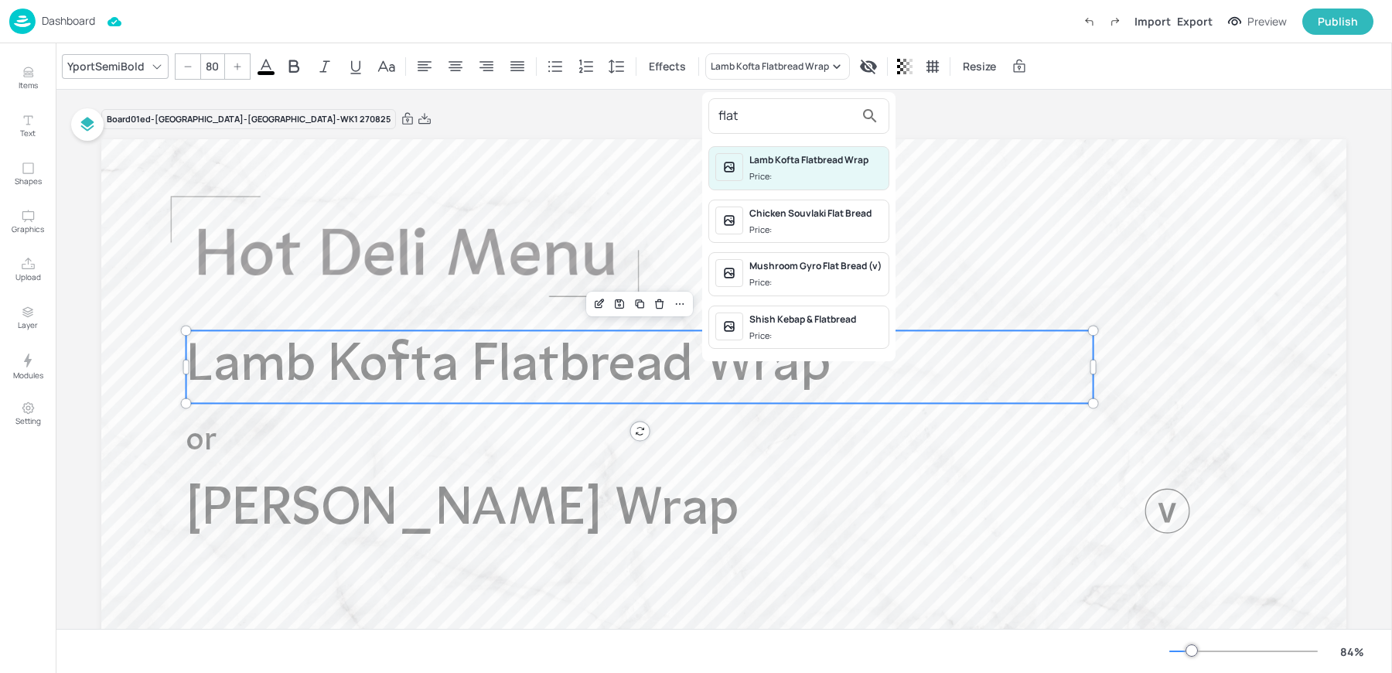
click at [738, 121] on input "flat" at bounding box center [786, 116] width 136 height 25
paste input "Red Thai Chicken & Cashew Flat bread"
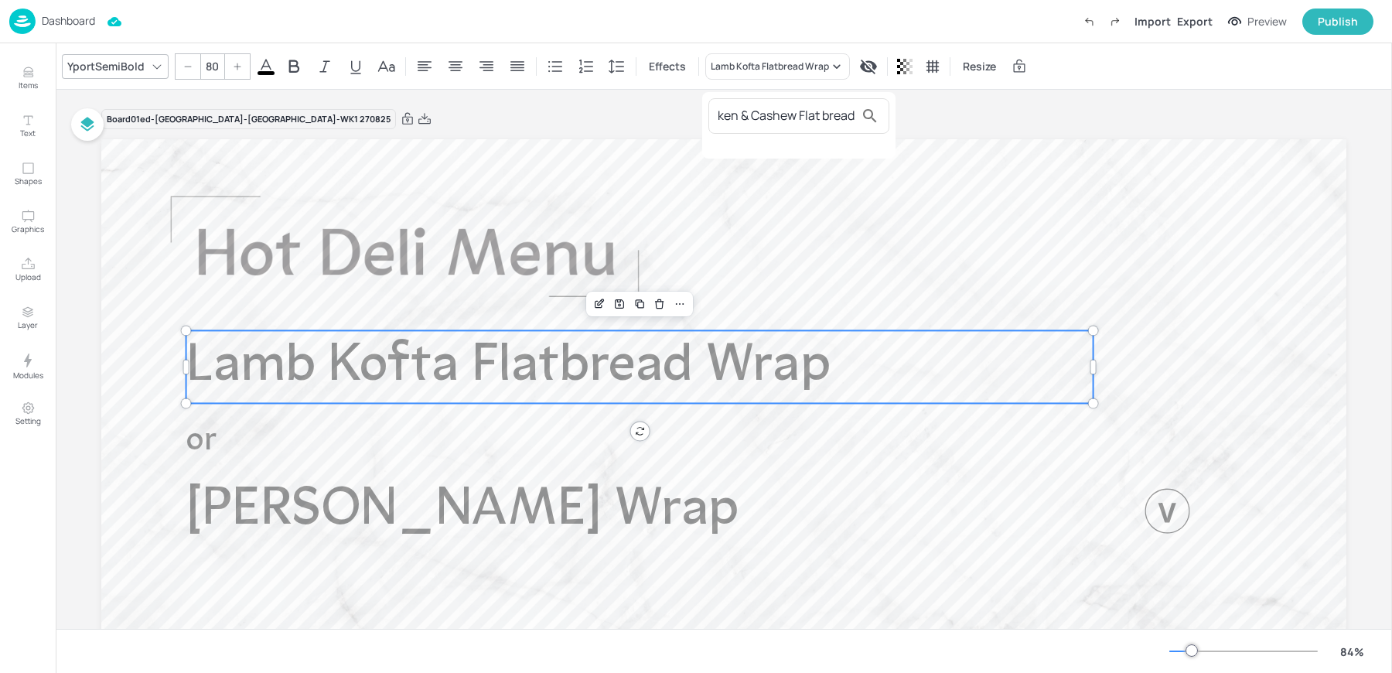
type input "Red Thai Chicken & Cashew Flat bread"
click at [57, 80] on div at bounding box center [696, 336] width 1392 height 673
click at [40, 79] on button "Items" at bounding box center [27, 78] width 45 height 45
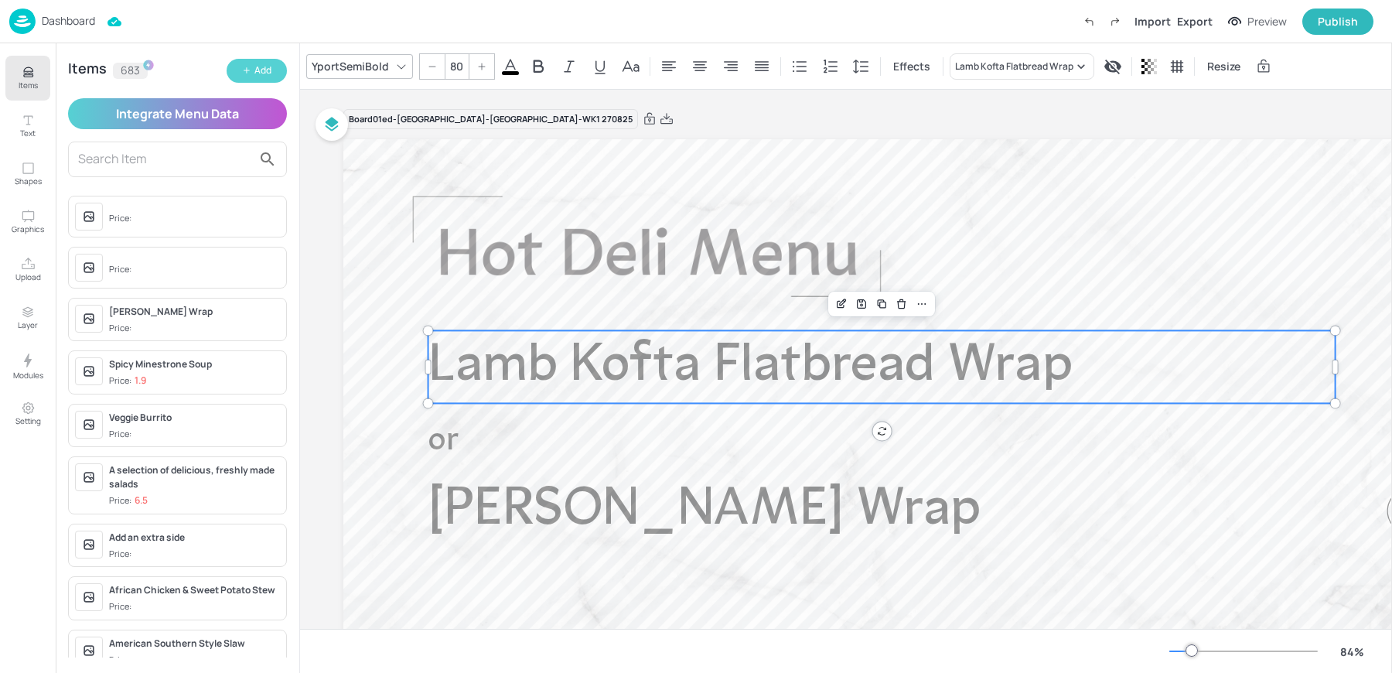
click at [278, 72] on button "Add" at bounding box center [257, 71] width 60 height 24
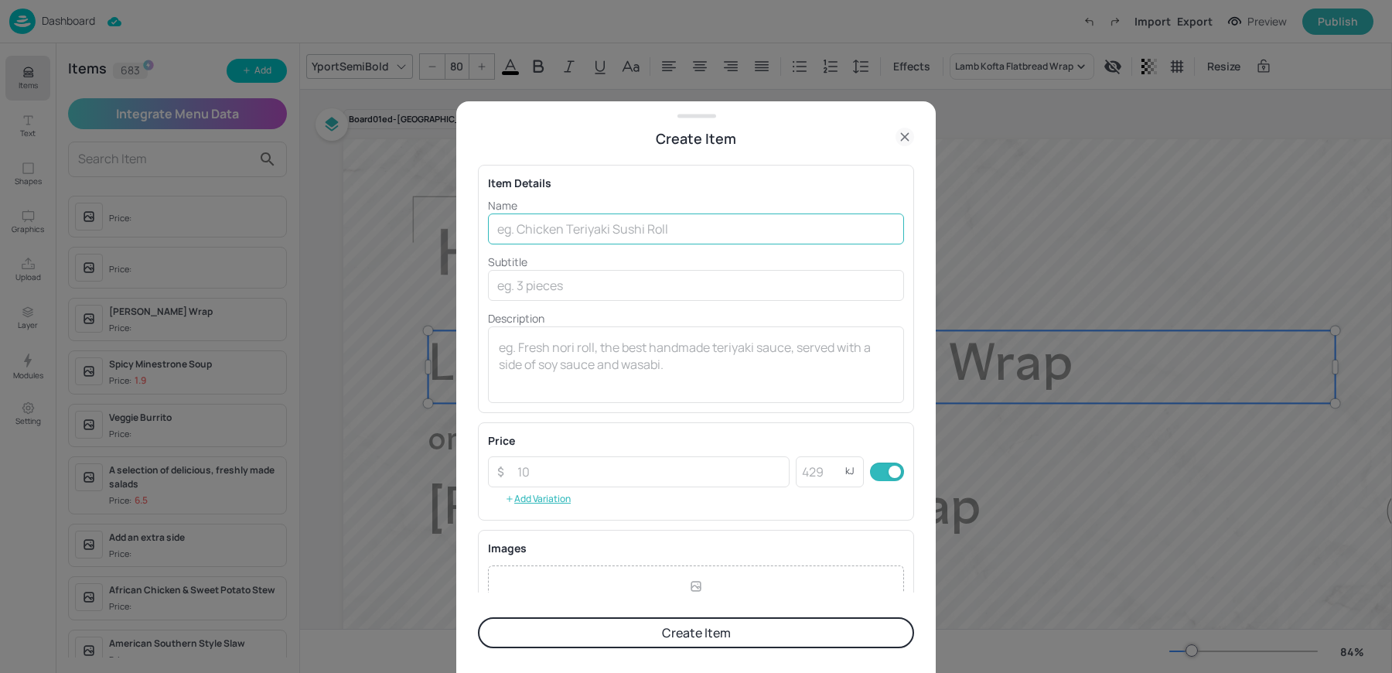
click at [562, 233] on input "text" at bounding box center [696, 228] width 416 height 31
paste input "Red Thai Chicken & Cashew Flat bread"
click at [686, 232] on input "Red Thai Chicken & Cashew Flat bread" at bounding box center [696, 228] width 416 height 31
click at [685, 432] on div "Price" at bounding box center [696, 440] width 416 height 16
click at [676, 227] on input "Red Thai Chicken & Cashew Flat read" at bounding box center [696, 228] width 416 height 31
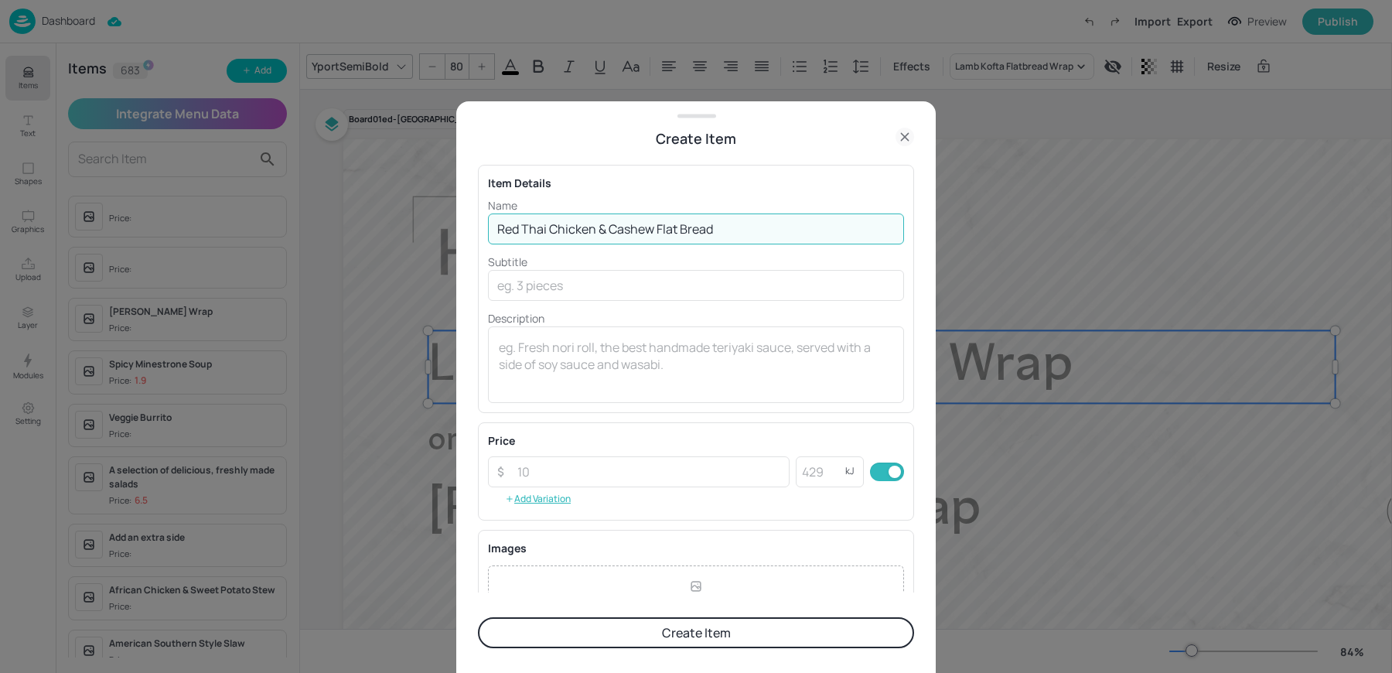
type input "Red Thai Chicken & Cashew Flat Bread"
click at [612, 629] on button "Create Item" at bounding box center [696, 632] width 436 height 31
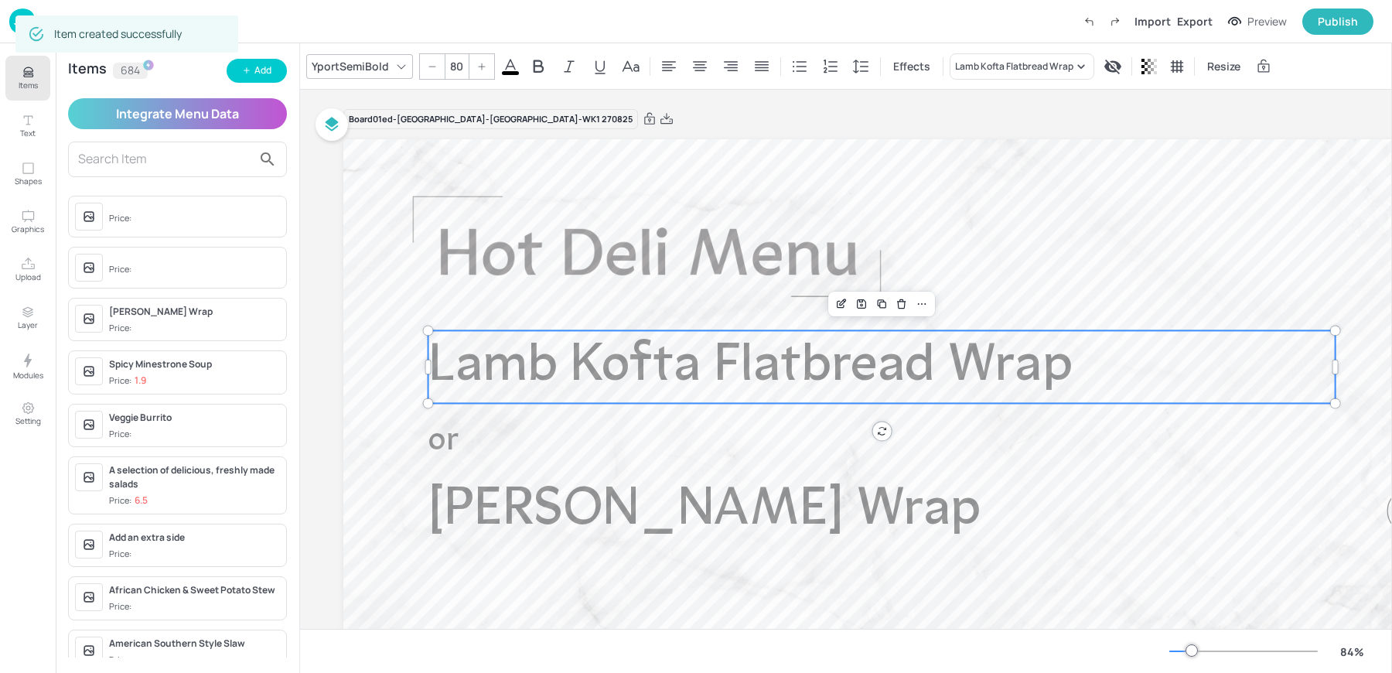
click at [1033, 82] on div "YportSemiBold 80 Effects Lamb Kofta Flatbread Wrap Resize" at bounding box center [846, 66] width 1092 height 46
click at [1013, 73] on div "Lamb Kofta Flatbread Wrap" at bounding box center [1021, 66] width 145 height 26
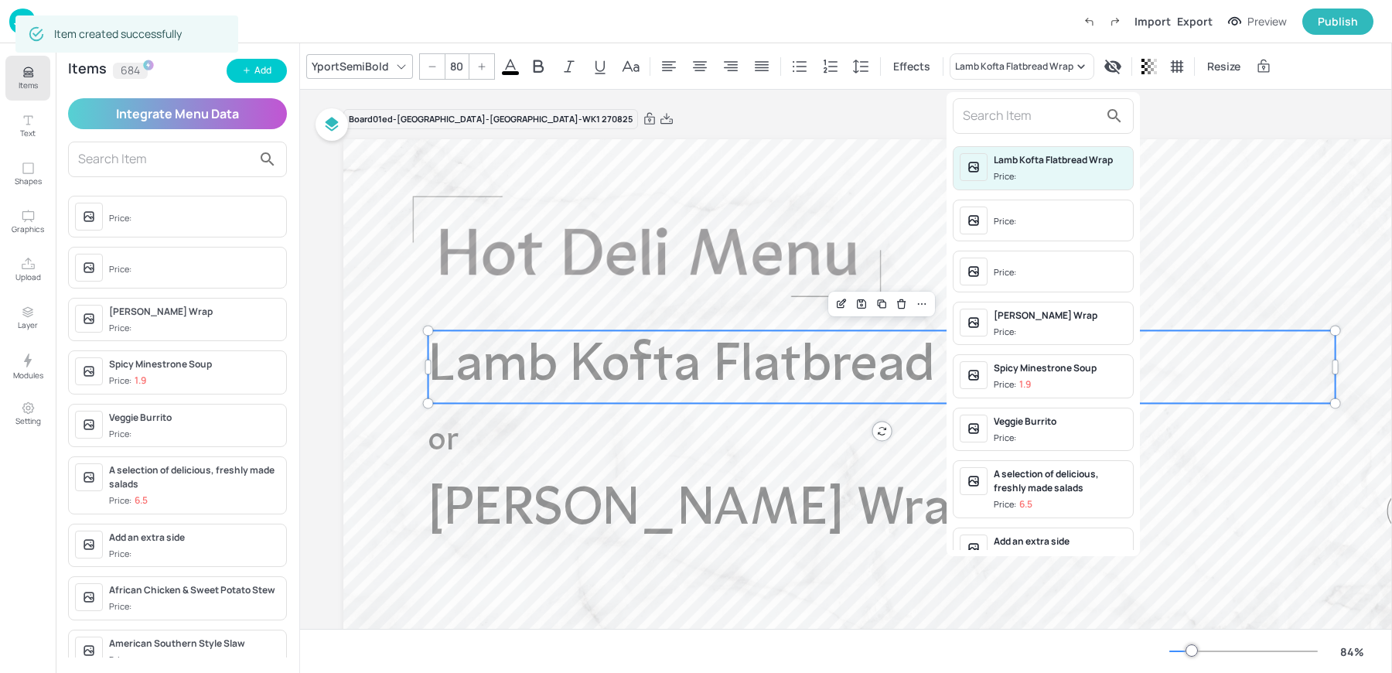
click at [990, 114] on input "text" at bounding box center [1030, 116] width 136 height 25
paste input "Red Thai Chicken & Cashew Flat bread"
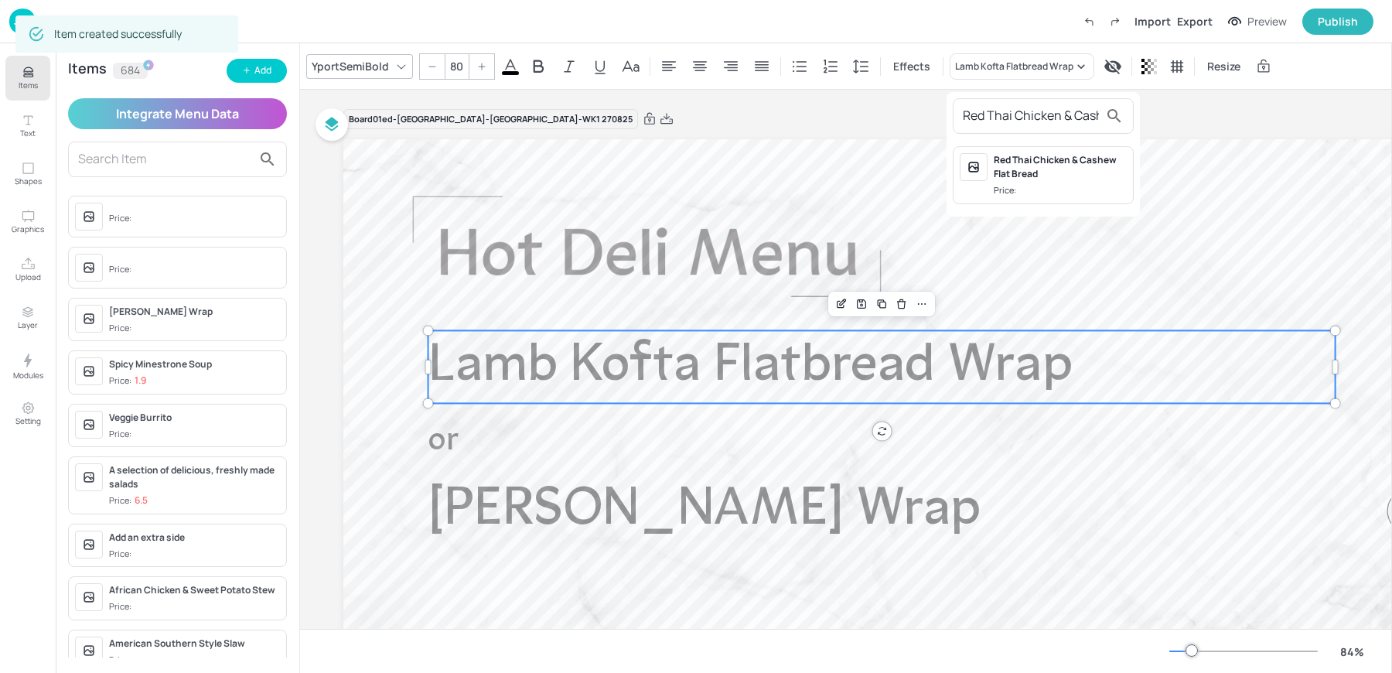
scroll to position [0, 79]
type input "Red Thai Chicken & Cashew Flat bread"
click at [1008, 170] on div "Red Thai Chicken & Cashew Flat Bread" at bounding box center [1059, 167] width 133 height 28
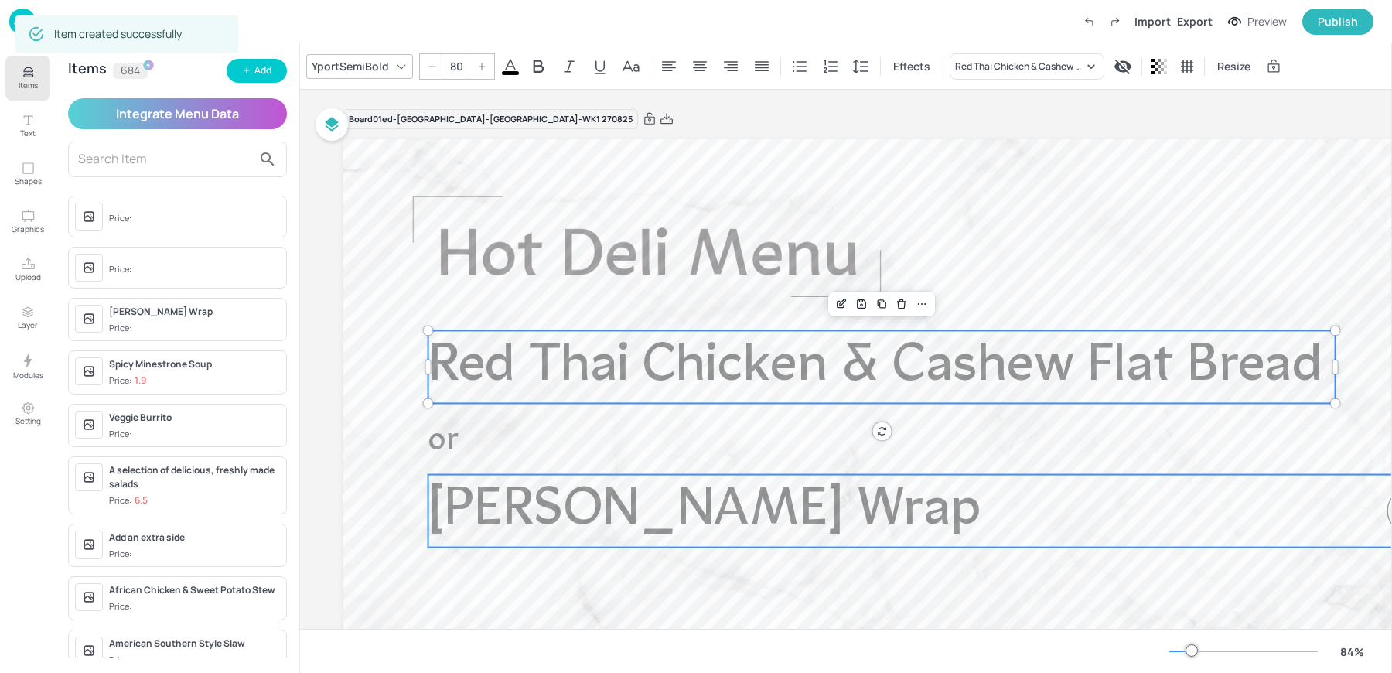
click at [639, 516] on span "Fajita Halloumi Wrap" at bounding box center [704, 510] width 553 height 53
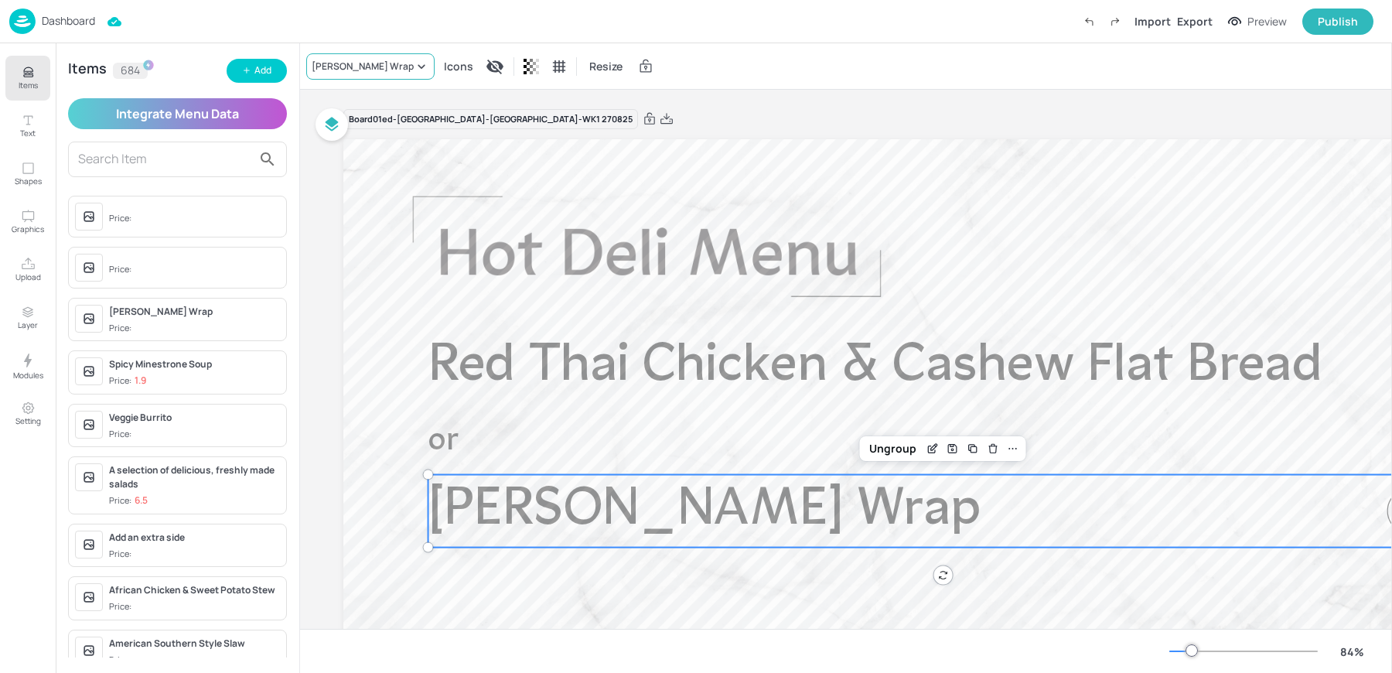
click at [374, 65] on div "Fajita Halloumi Wrap" at bounding box center [363, 67] width 102 height 14
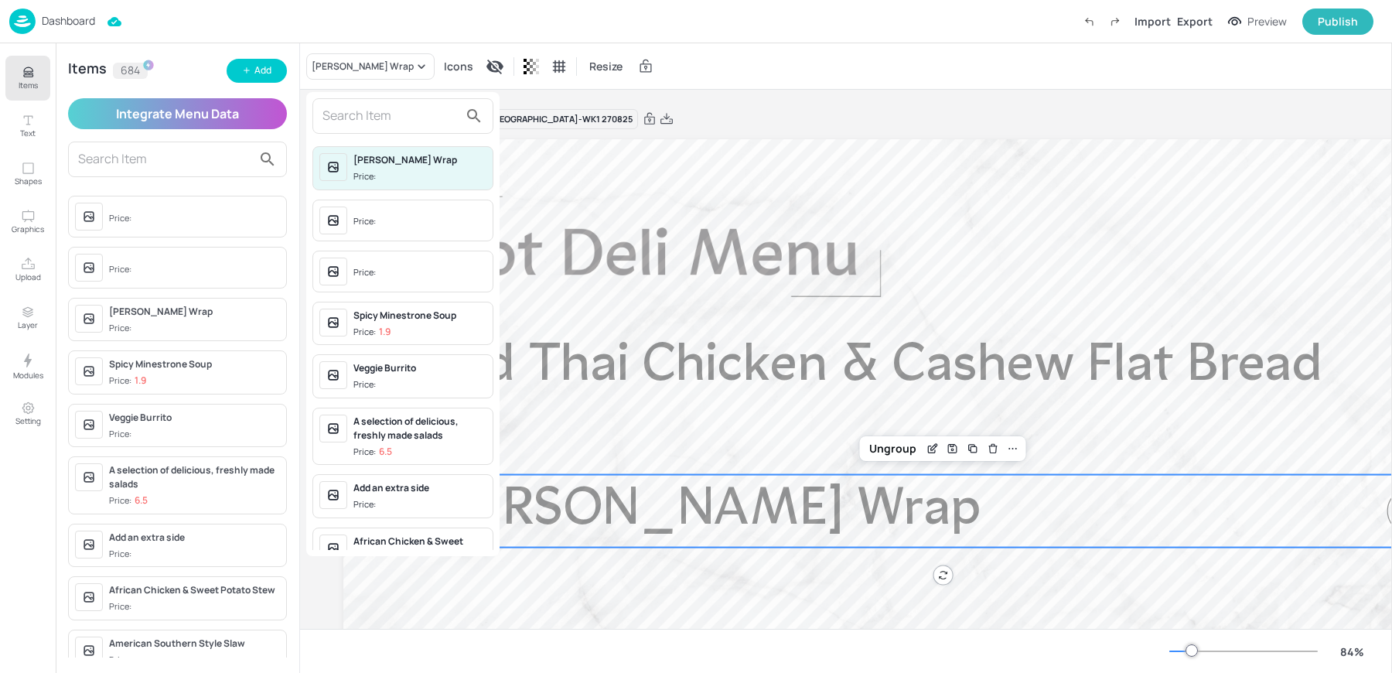
click at [383, 111] on input "text" at bounding box center [390, 116] width 136 height 25
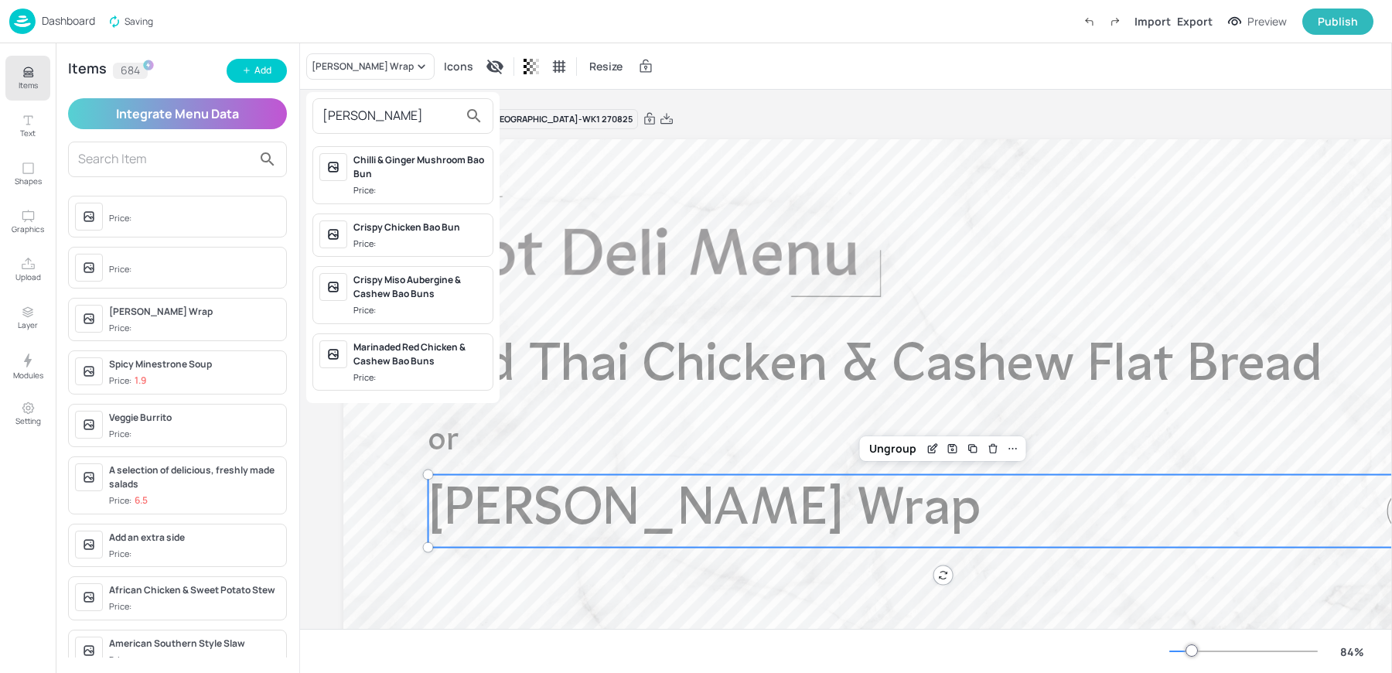
type input "bao bun"
click at [392, 293] on div "Crispy Miso Aubergine & Cashew Bao Buns" at bounding box center [419, 287] width 133 height 28
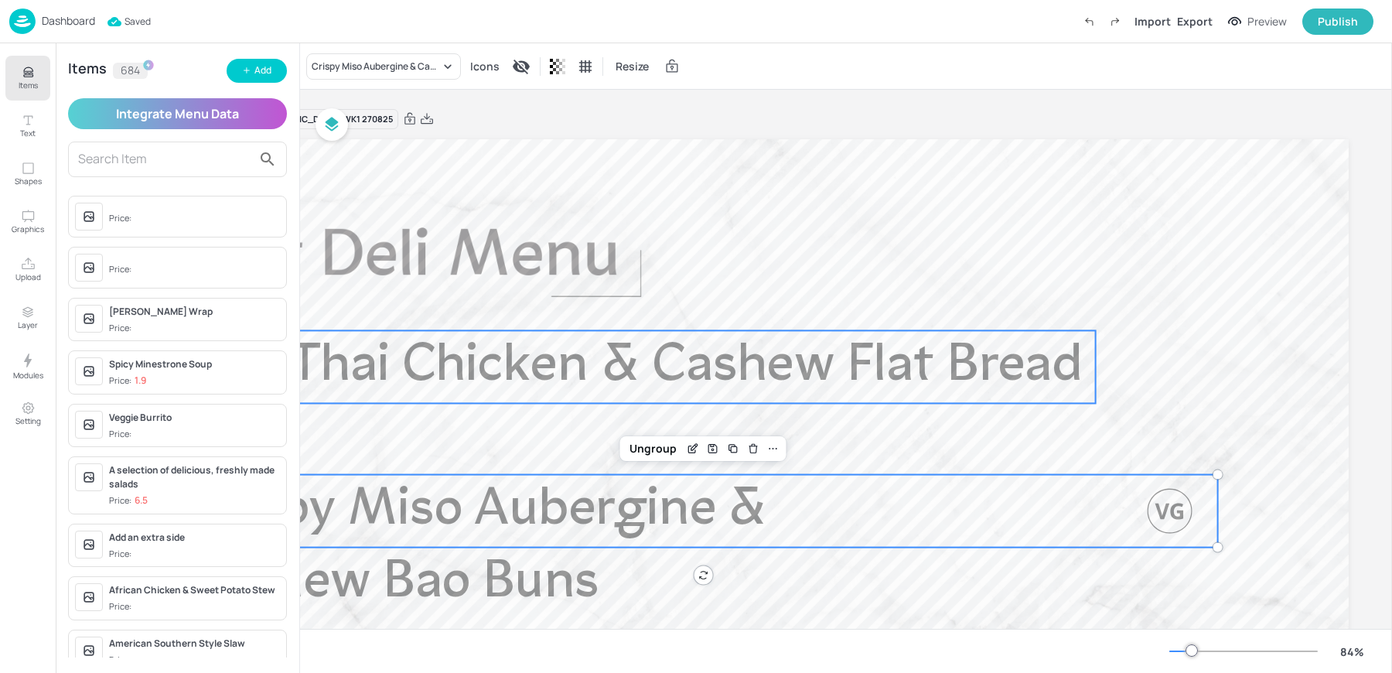
scroll to position [1, 0]
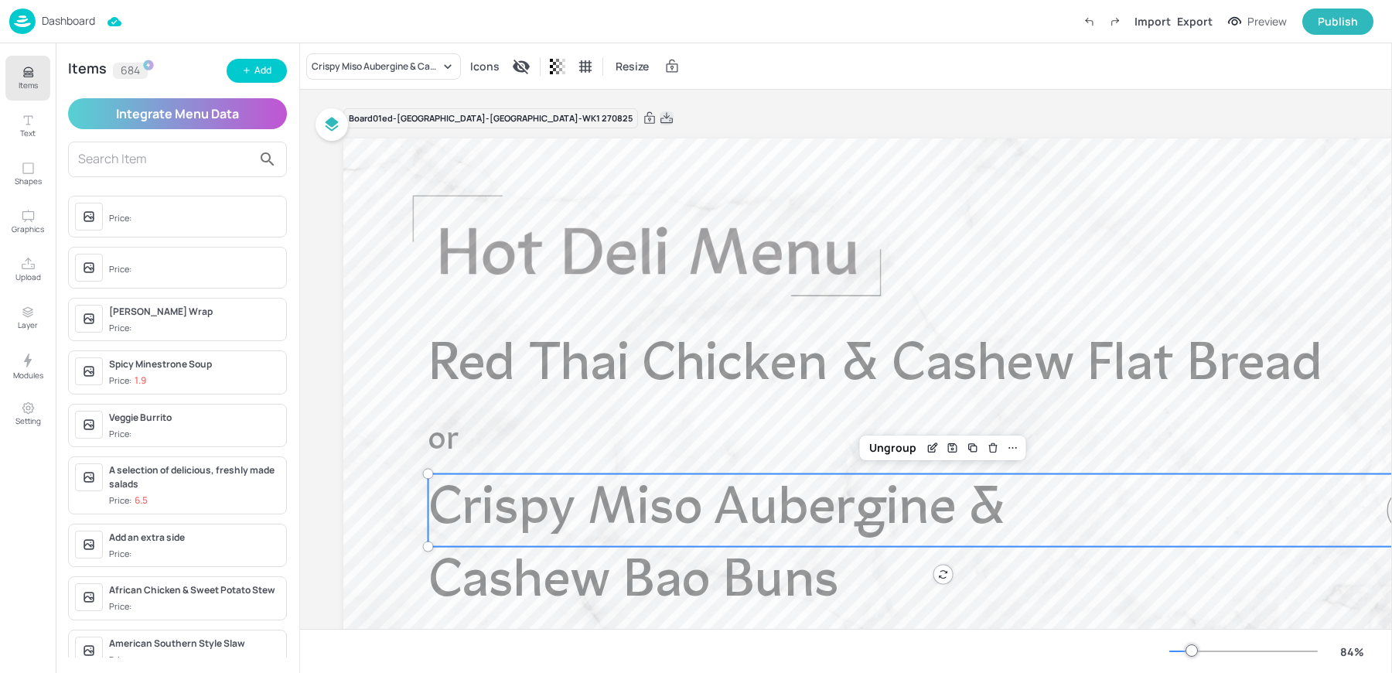
click at [659, 117] on icon at bounding box center [666, 118] width 14 height 15
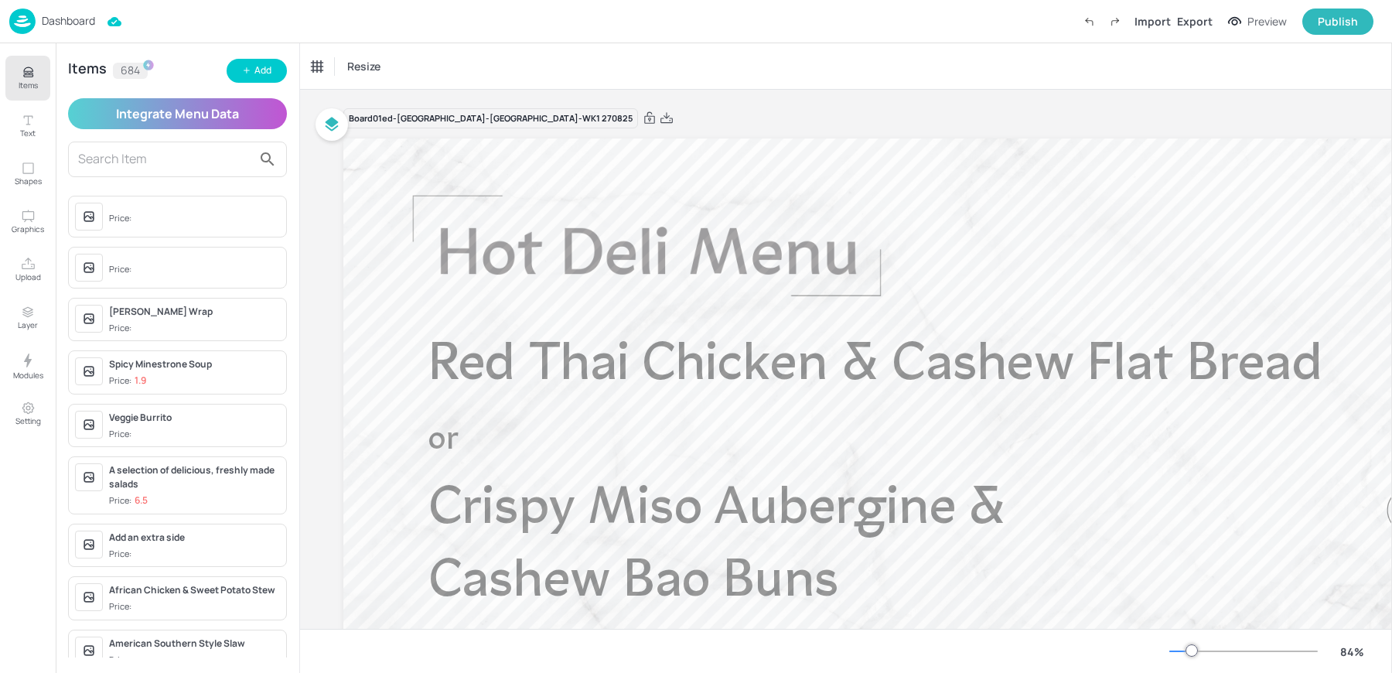
click at [56, 26] on p "Dashboard" at bounding box center [68, 20] width 53 height 11
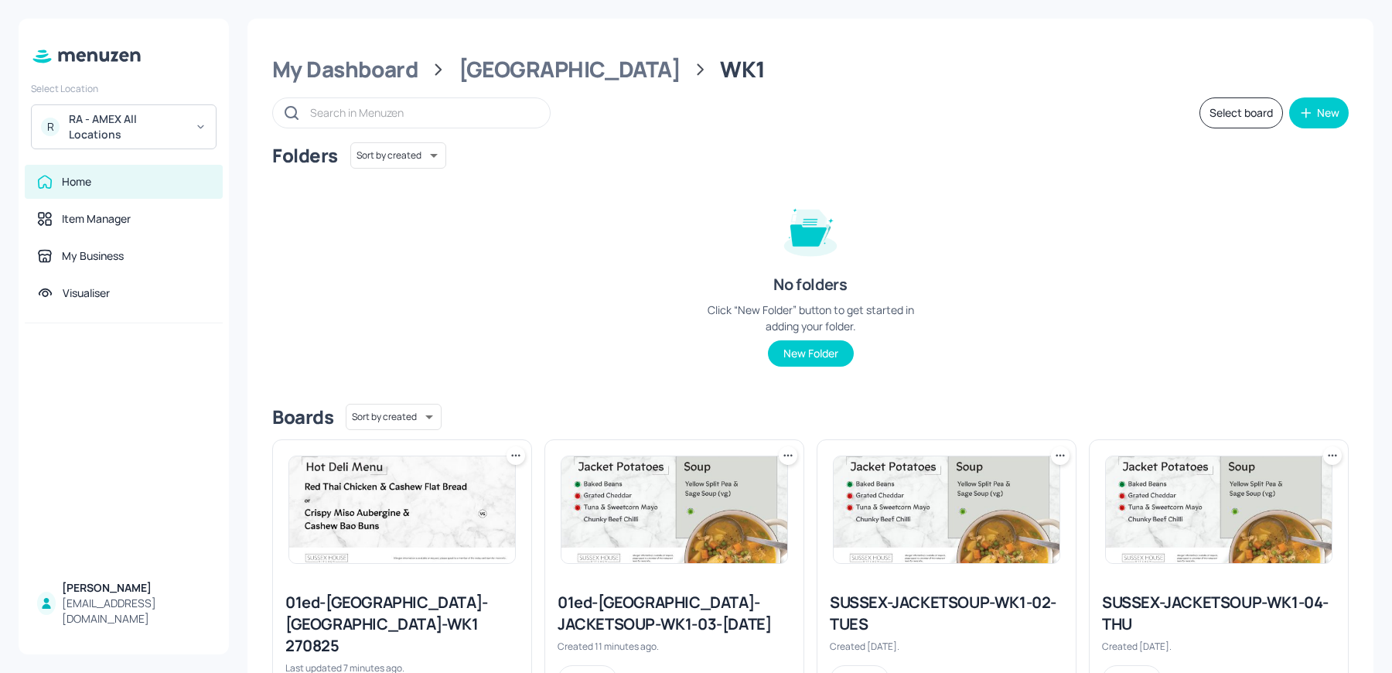
click at [120, 132] on div "RA - AMEX All Locations" at bounding box center [127, 126] width 117 height 31
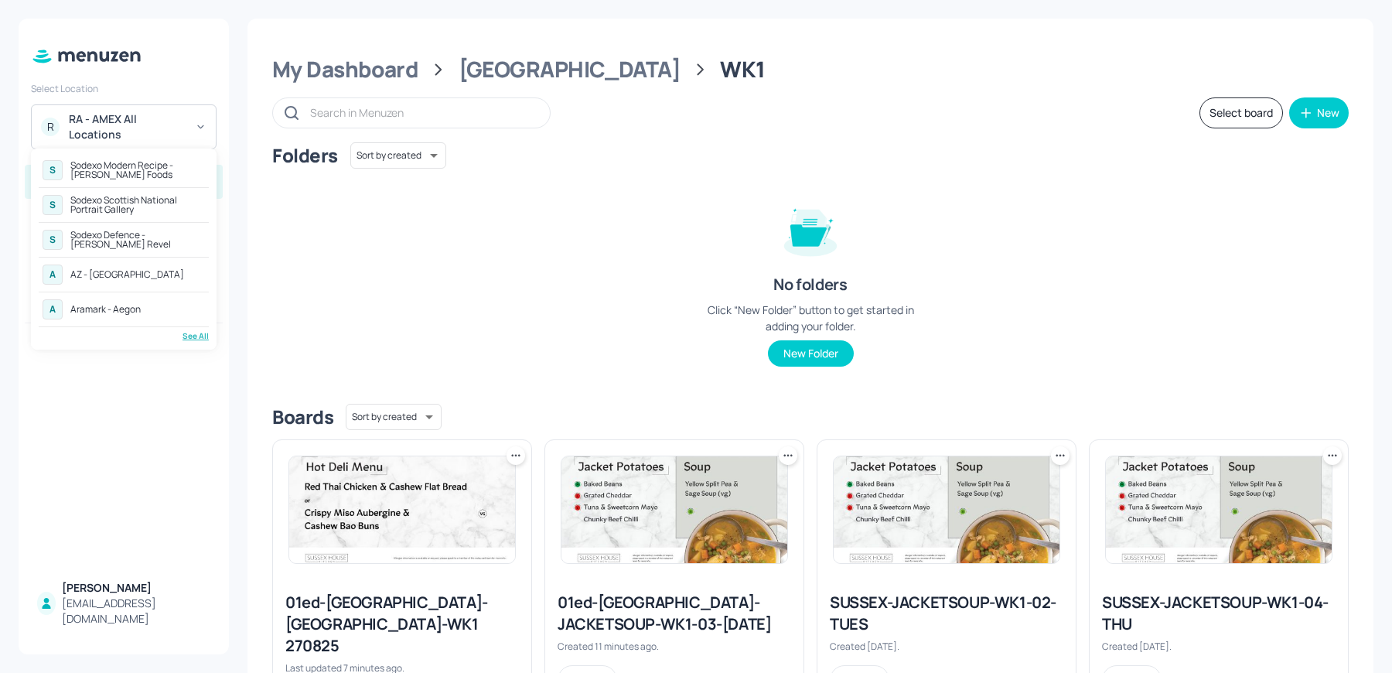
click at [193, 330] on div "See All" at bounding box center [124, 336] width 170 height 12
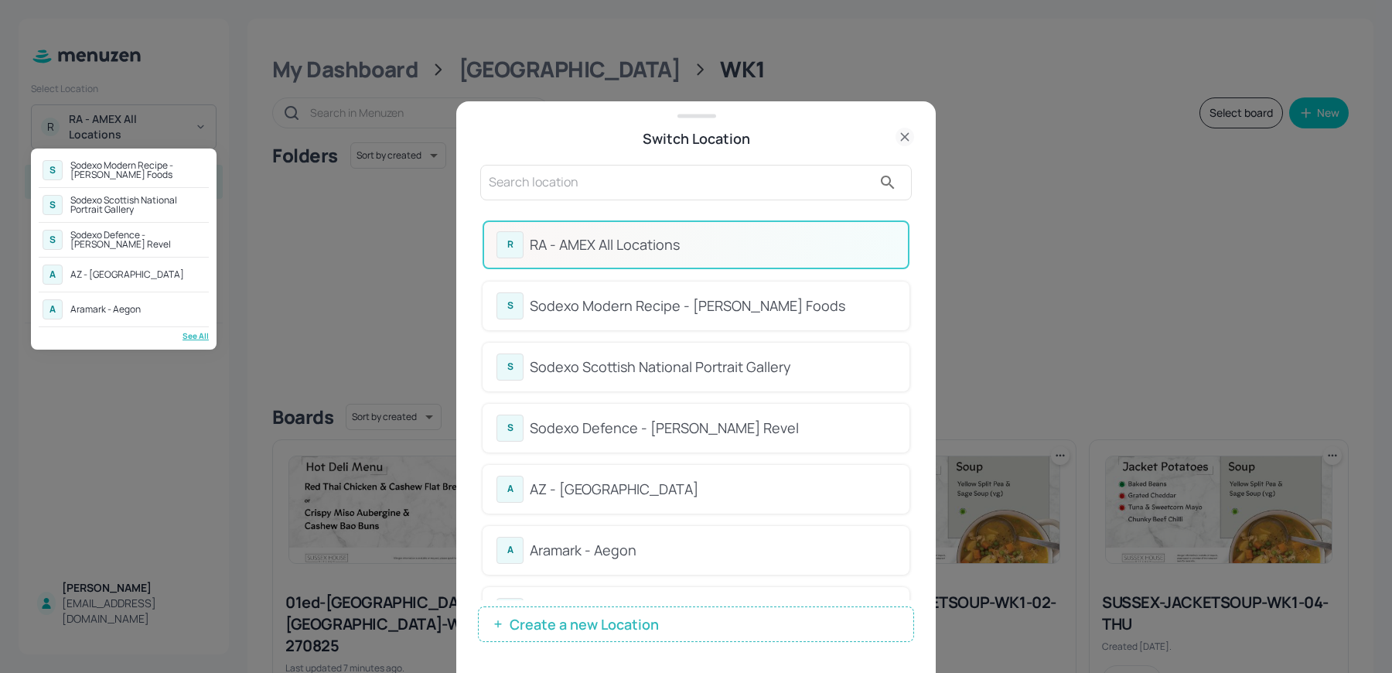
click at [554, 196] on div at bounding box center [696, 336] width 1392 height 673
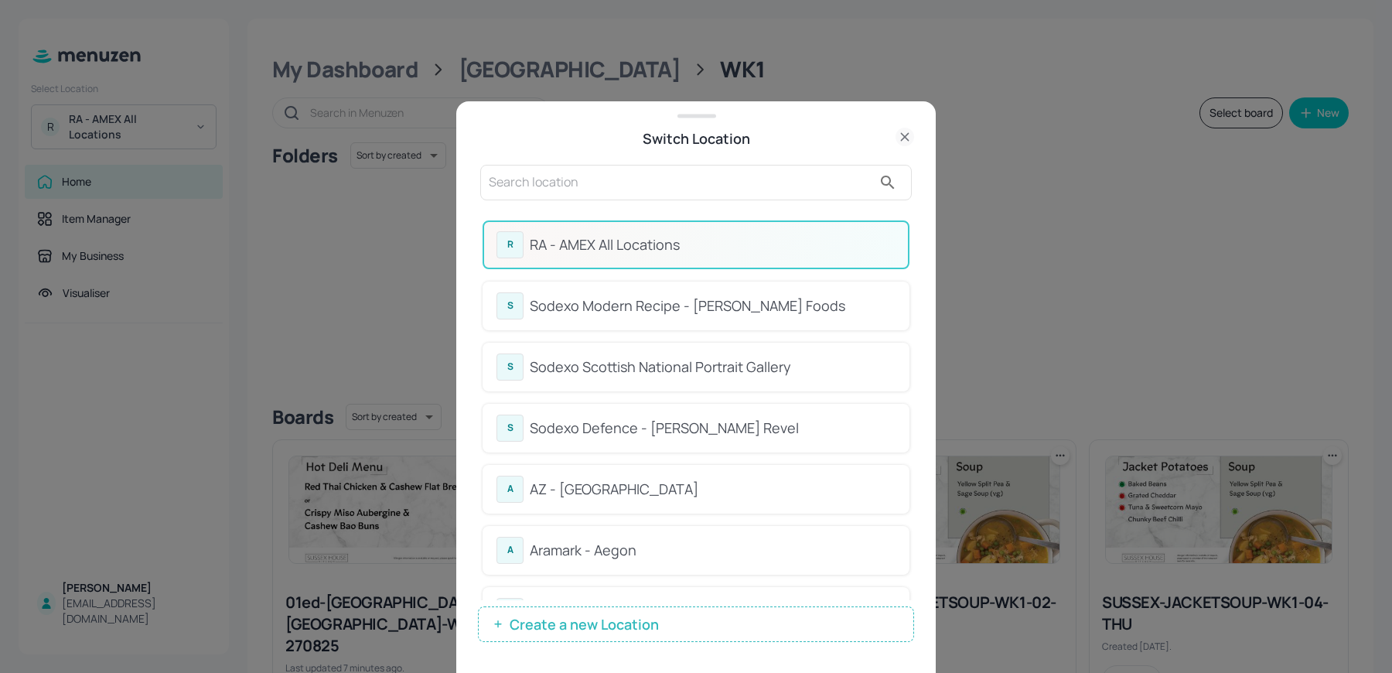
click at [523, 186] on input "text" at bounding box center [680, 182] width 383 height 25
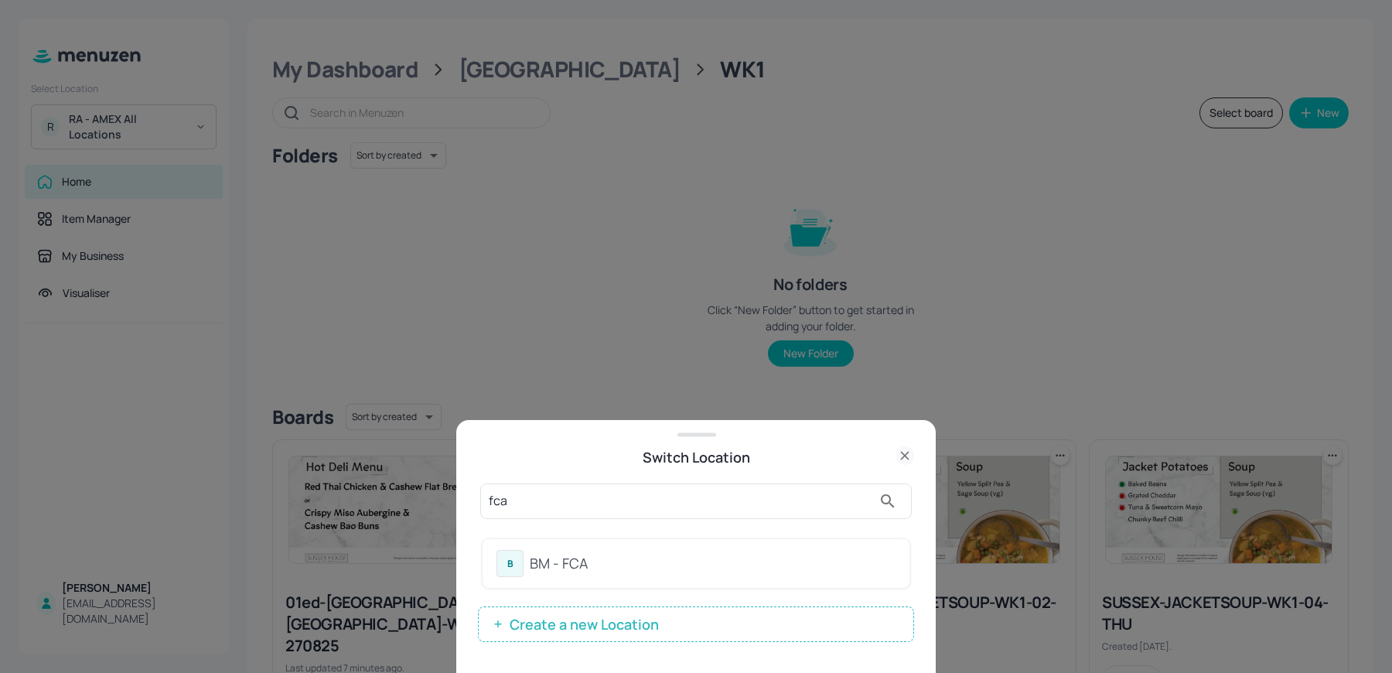
type input "fca"
click at [563, 574] on div "B BM - FCA" at bounding box center [695, 563] width 399 height 27
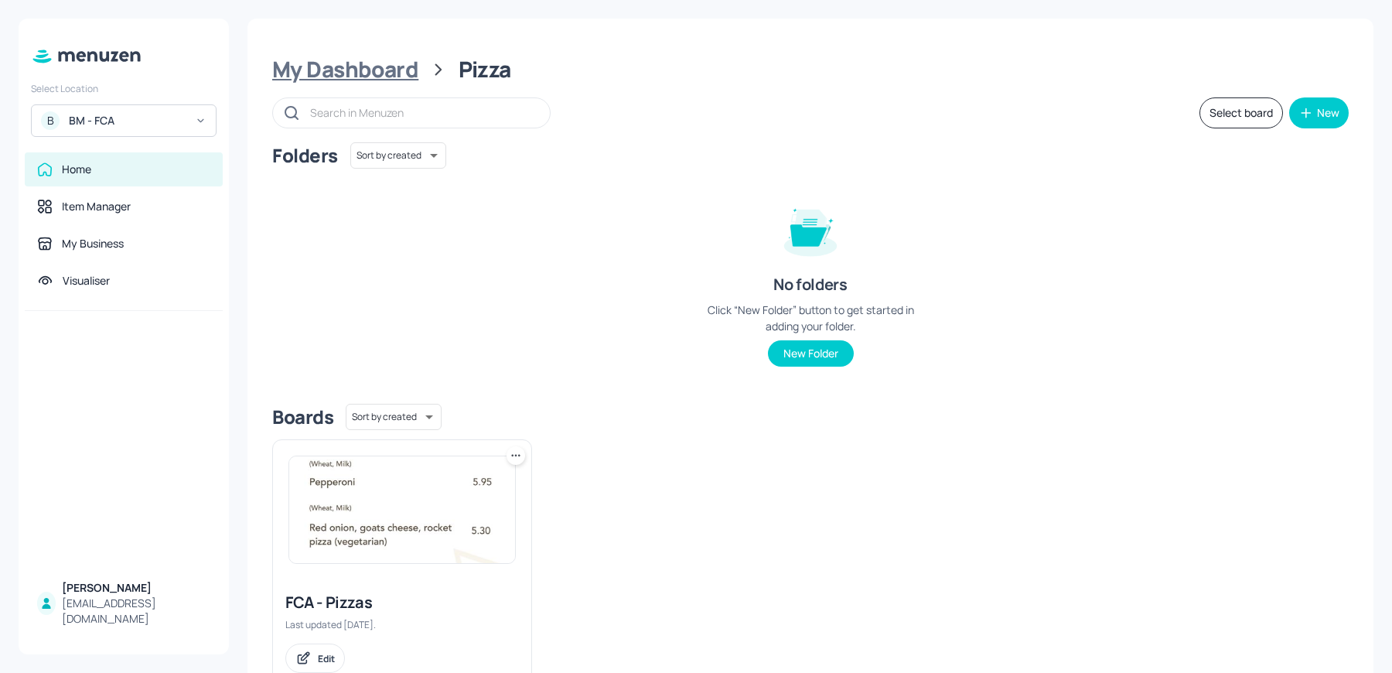
click at [328, 74] on div "My Dashboard" at bounding box center [345, 70] width 146 height 28
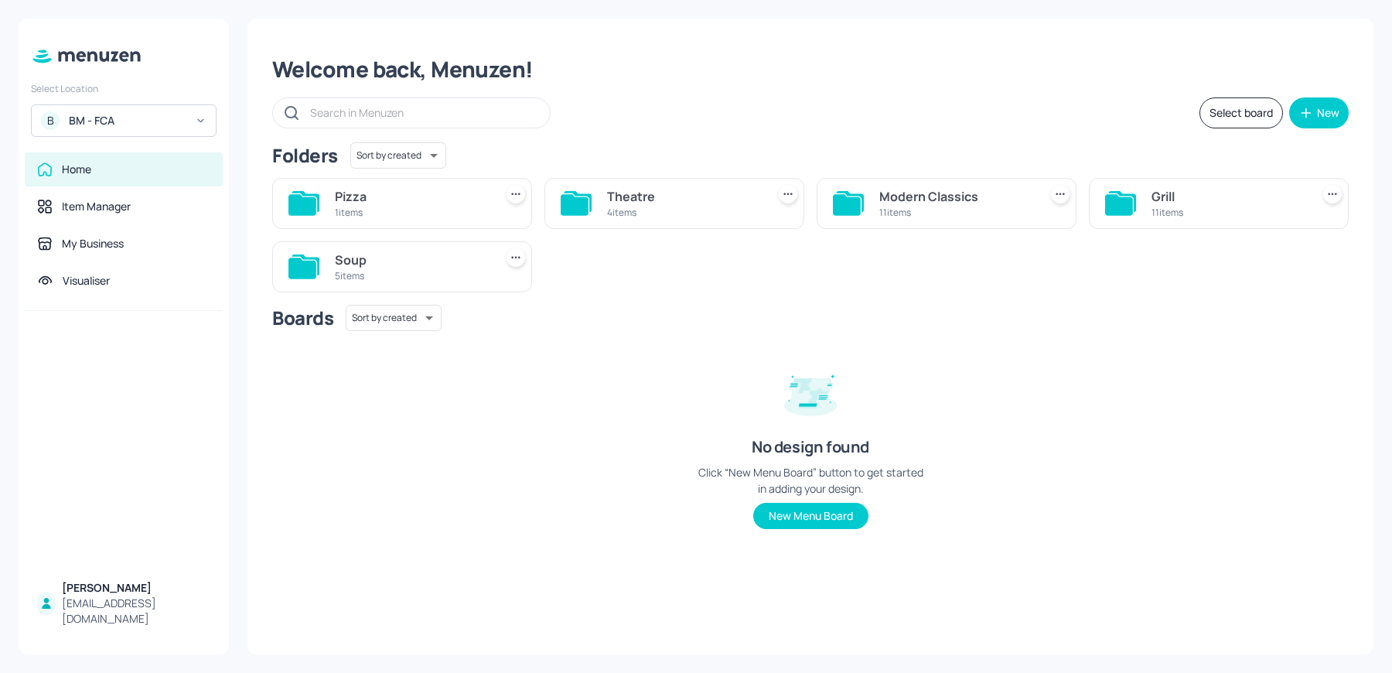
click at [744, 202] on div "Theatre" at bounding box center [683, 196] width 153 height 19
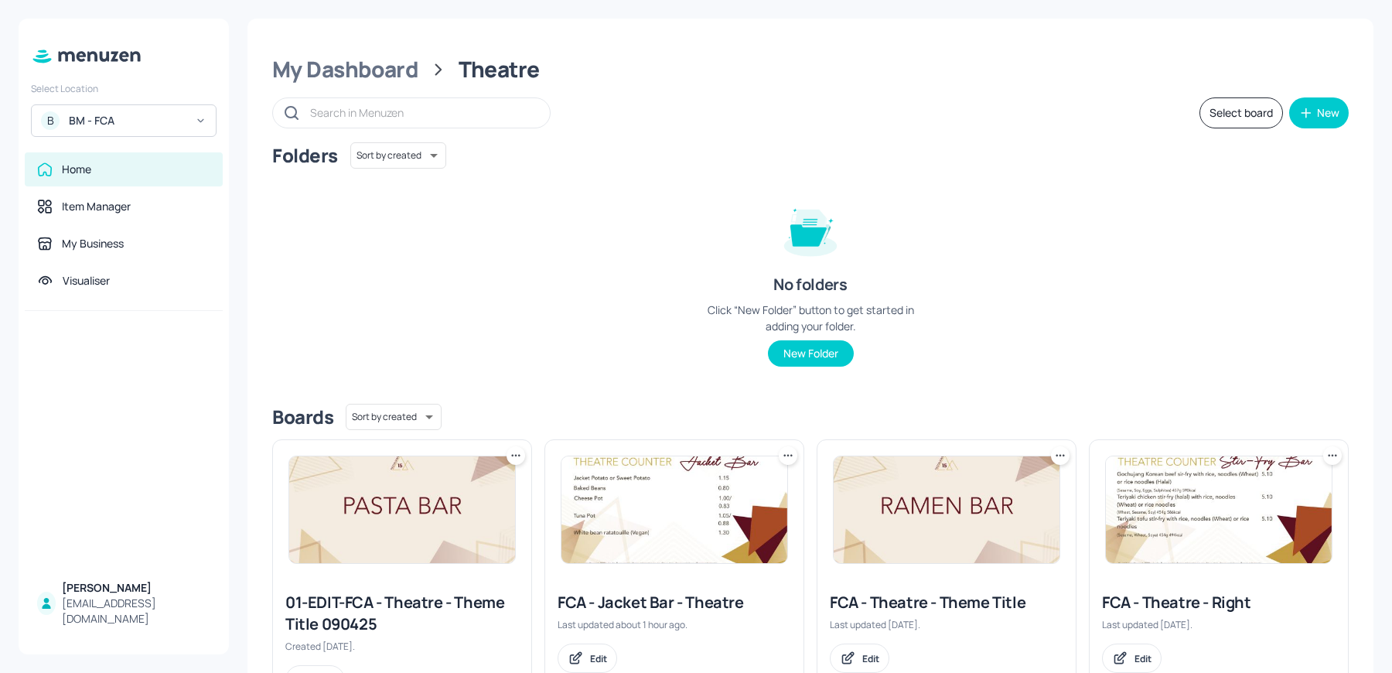
click at [703, 482] on img at bounding box center [674, 509] width 226 height 107
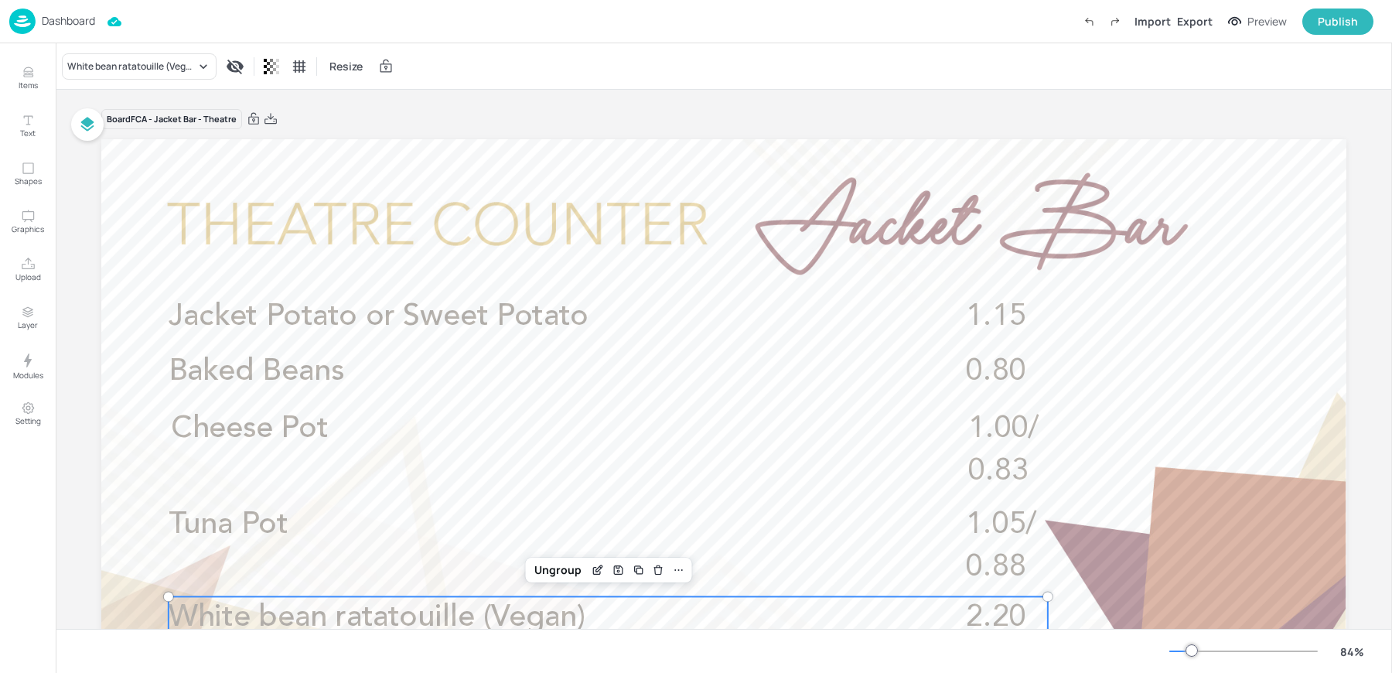
click at [520, 618] on span "White bean ratatouille (Vegan)" at bounding box center [377, 617] width 417 height 30
click at [593, 572] on icon "Edit Item" at bounding box center [597, 570] width 13 height 12
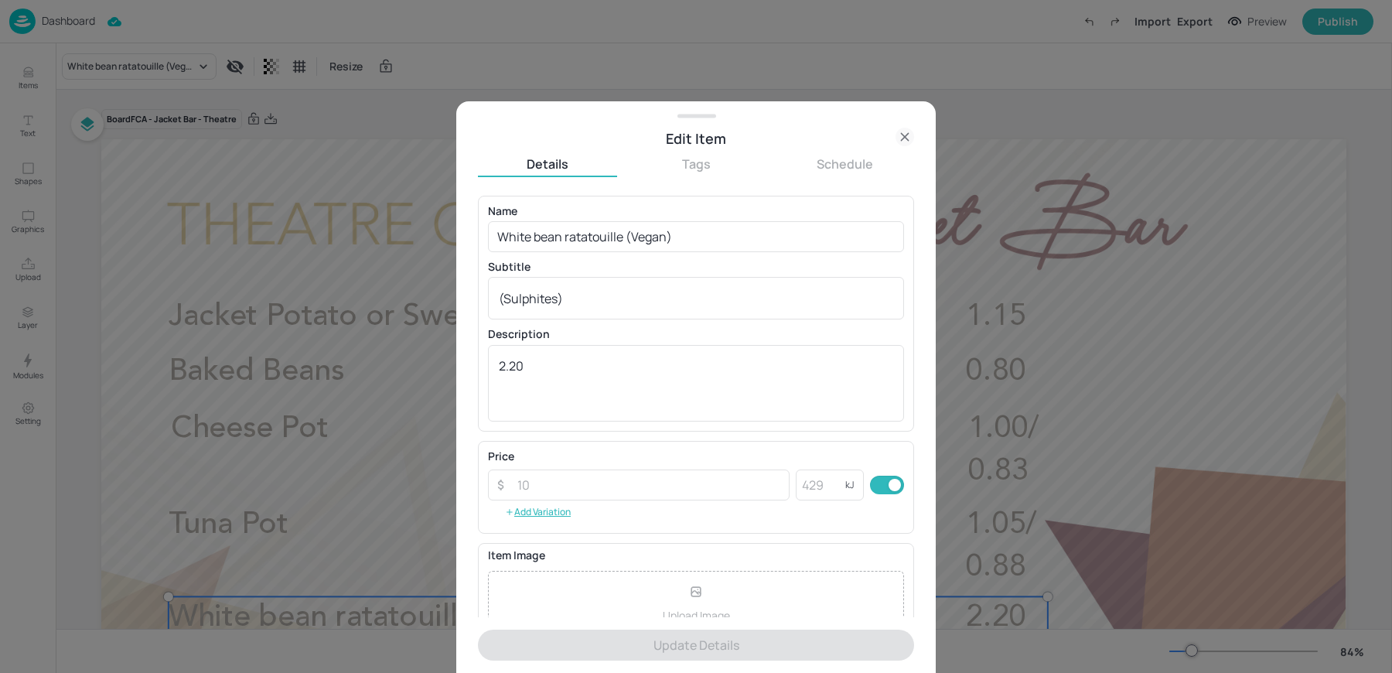
click at [903, 129] on icon at bounding box center [904, 137] width 19 height 19
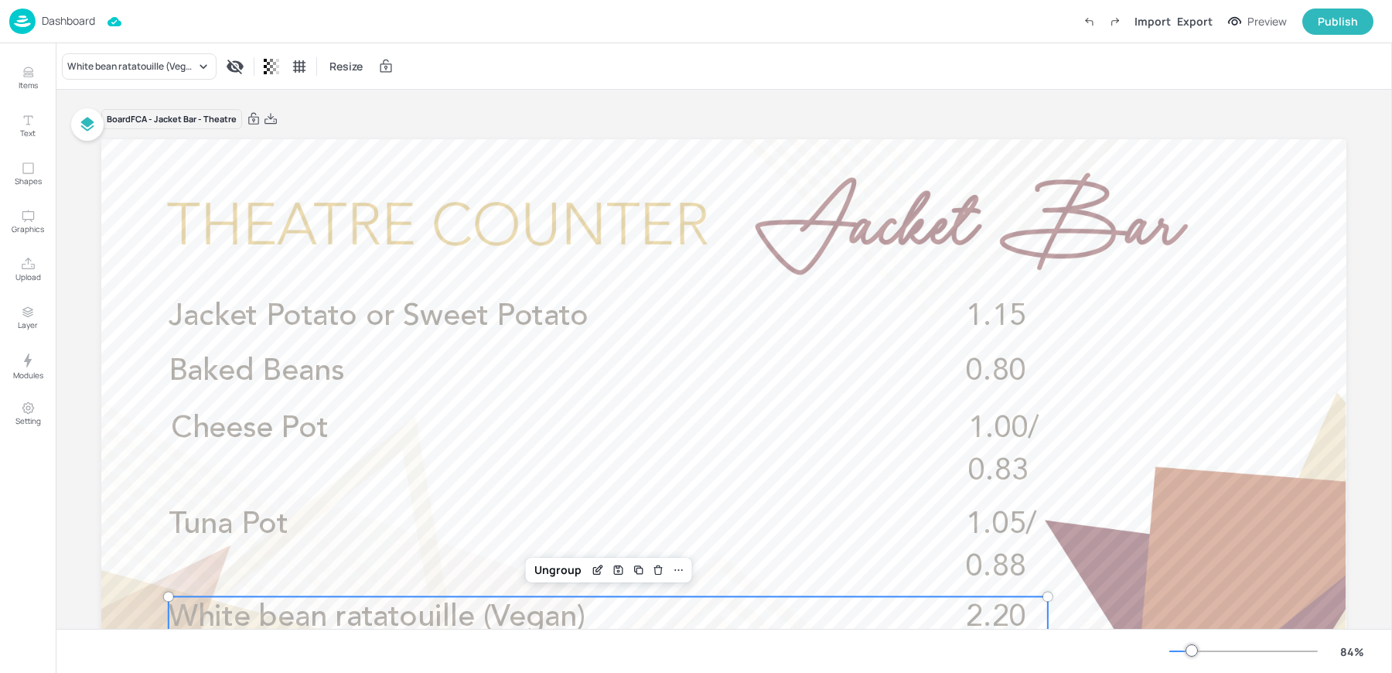
click at [70, 22] on p "Dashboard" at bounding box center [68, 20] width 53 height 11
